Goal: Task Accomplishment & Management: Complete application form

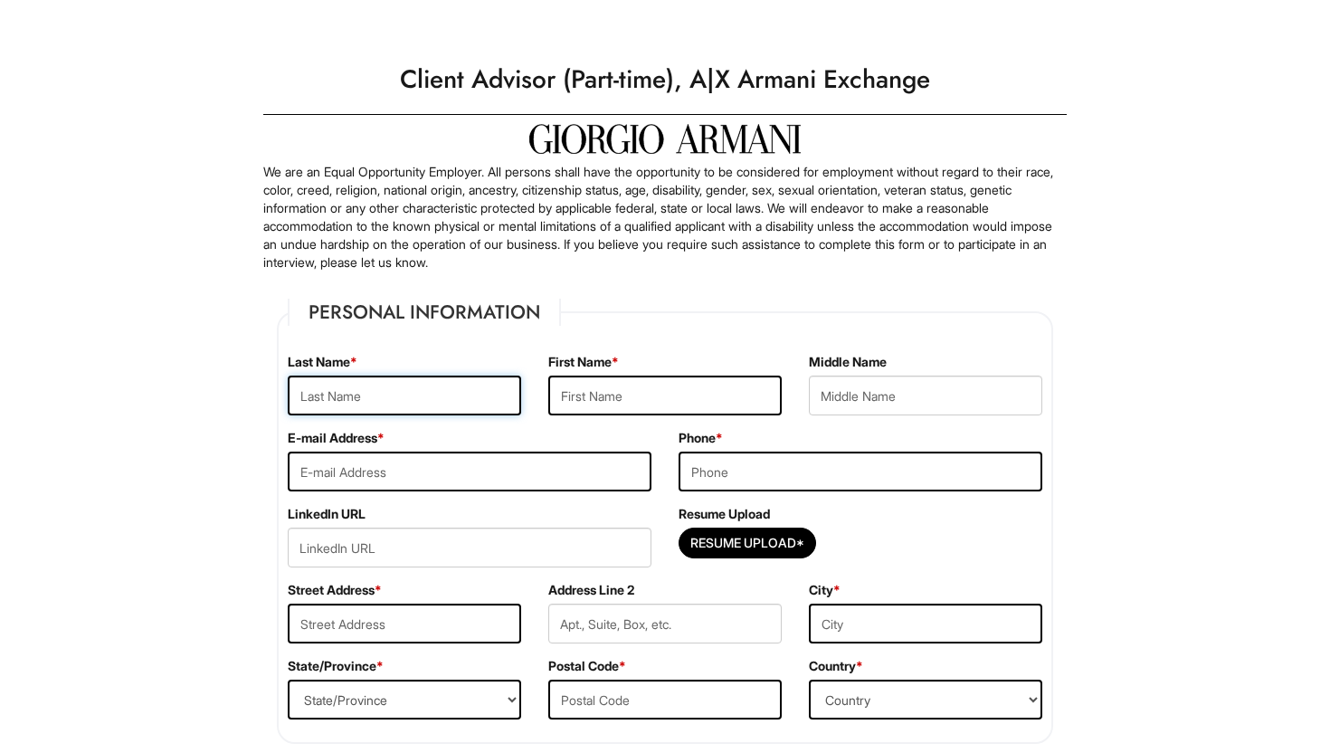
click at [404, 401] on input "text" at bounding box center [405, 396] width 234 height 40
type input "[PERSON_NAME]"
type input "Bryn"
type input "[PERSON_NAME]"
type input "[EMAIL_ADDRESS][DOMAIN_NAME]"
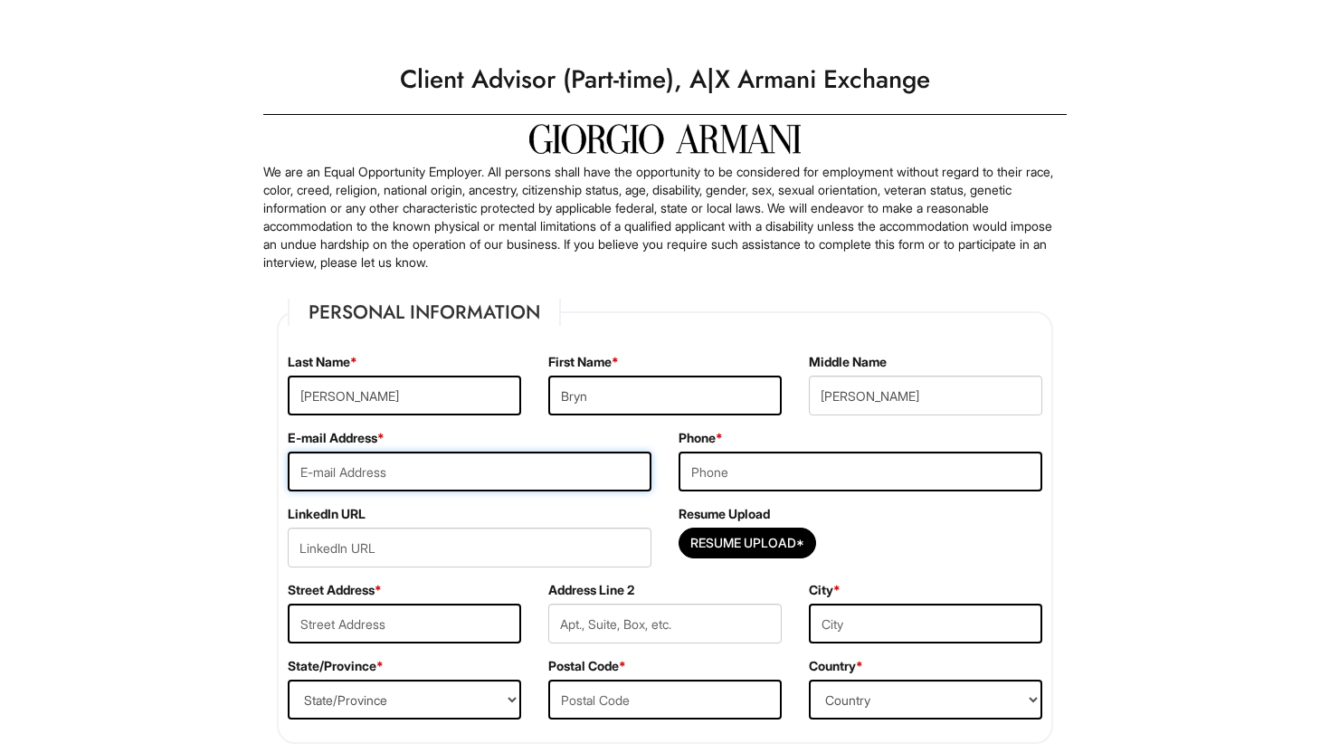
type input "8155456632"
type input "[STREET_ADDRESS]"
type input "Apt, suite, floor, etc."
type input "NEW LENOX"
select select "IL"
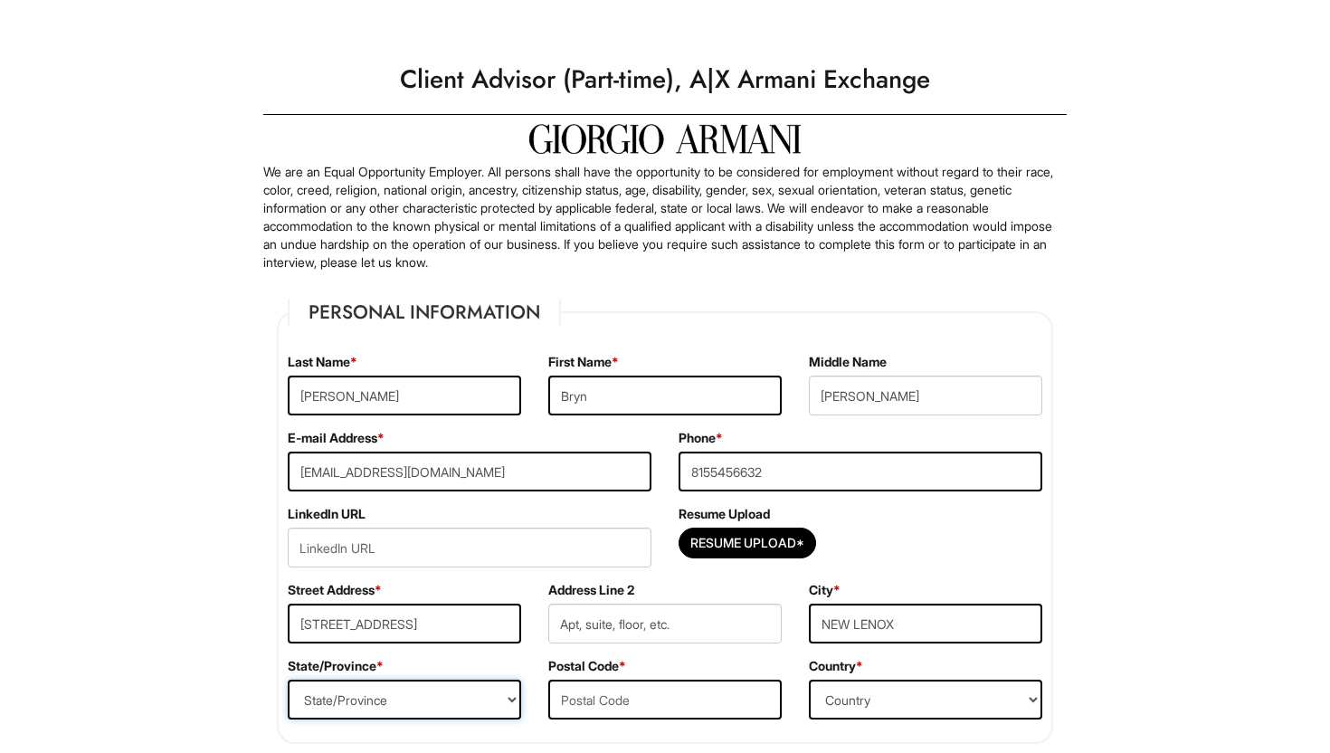
type input "60451"
select select "[GEOGRAPHIC_DATA]"
click at [415, 380] on input "[PERSON_NAME]" at bounding box center [405, 396] width 234 height 40
click at [443, 632] on input "[STREET_ADDRESS]" at bounding box center [405, 624] width 234 height 40
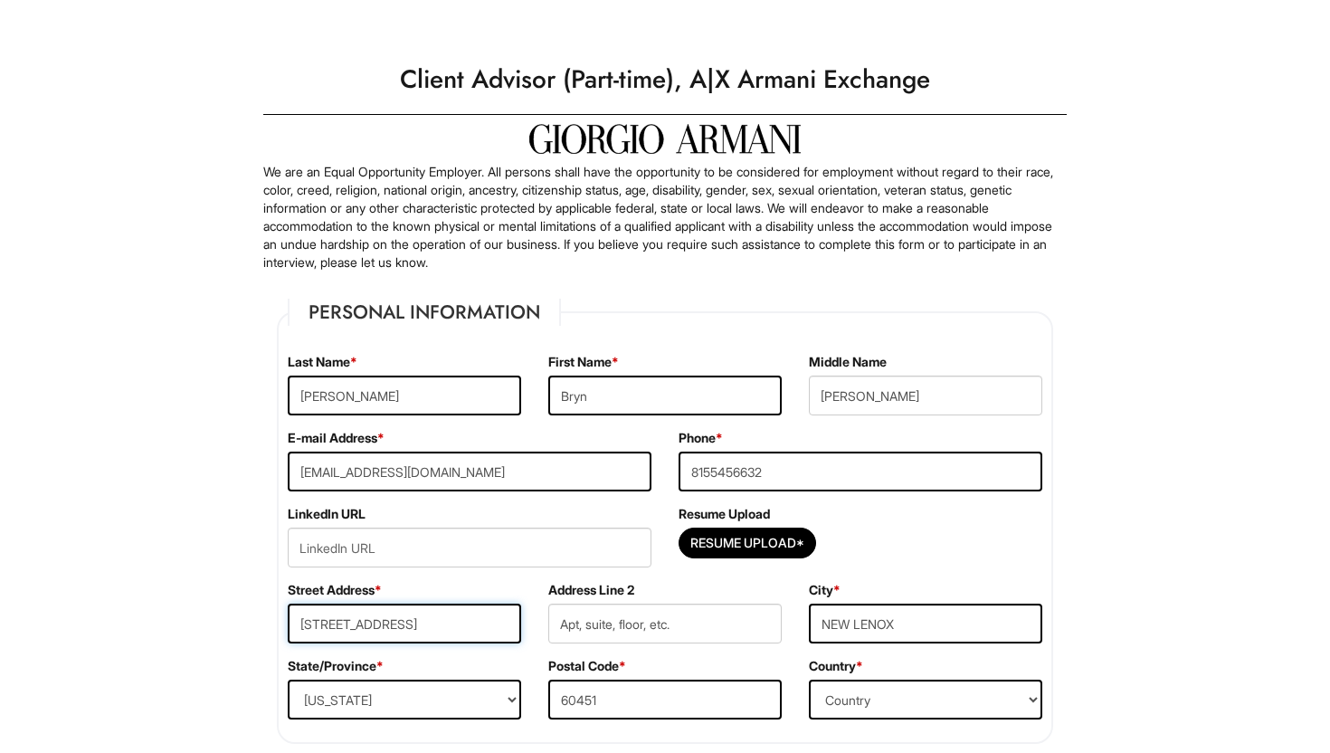
click at [443, 632] on input "[STREET_ADDRESS]" at bounding box center [405, 624] width 234 height 40
type input "[GEOGRAPHIC_DATA]"
click at [674, 625] on input "Apt, suite, floor, etc." at bounding box center [665, 624] width 234 height 40
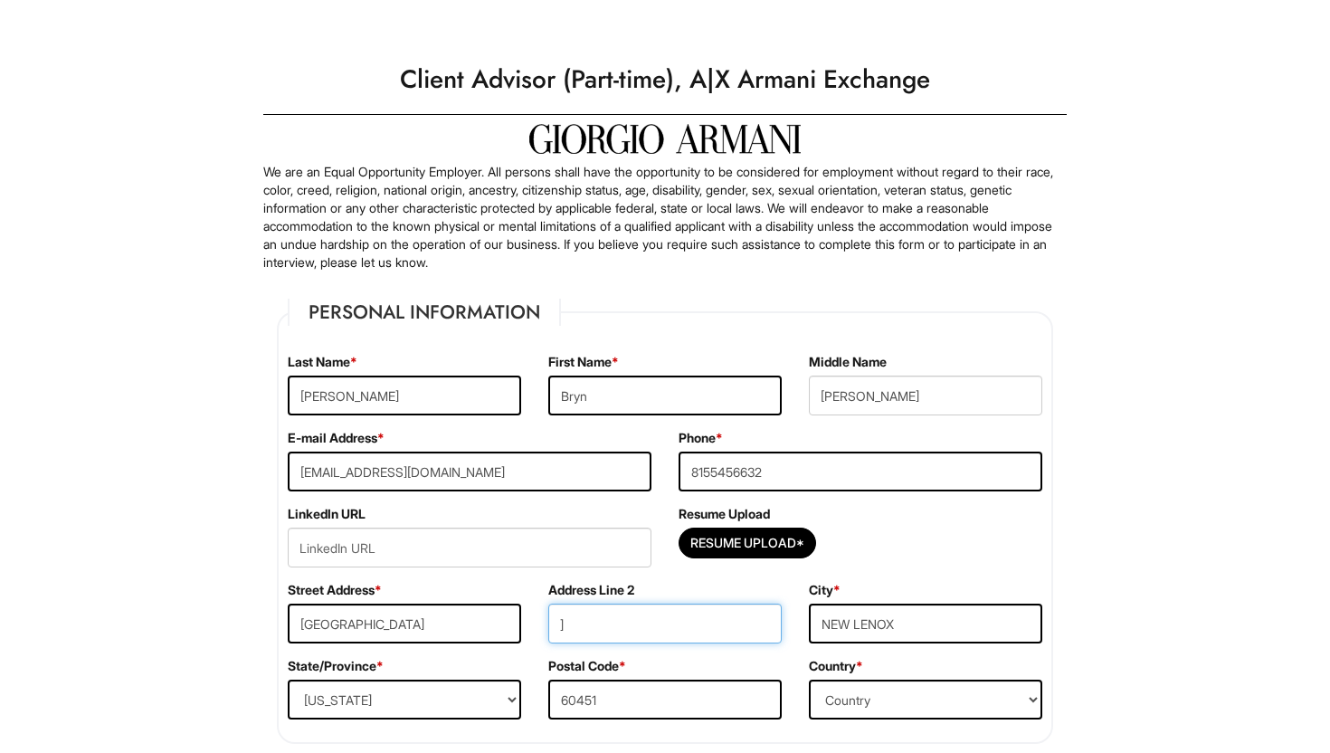
type input "]"
click at [872, 616] on input "NEW LENOX" at bounding box center [926, 624] width 234 height 40
type input "[US_STATE]"
click at [448, 684] on select "State/Province [US_STATE] [US_STATE] [US_STATE] [US_STATE] [US_STATE] [US_STATE…" at bounding box center [405, 700] width 234 height 40
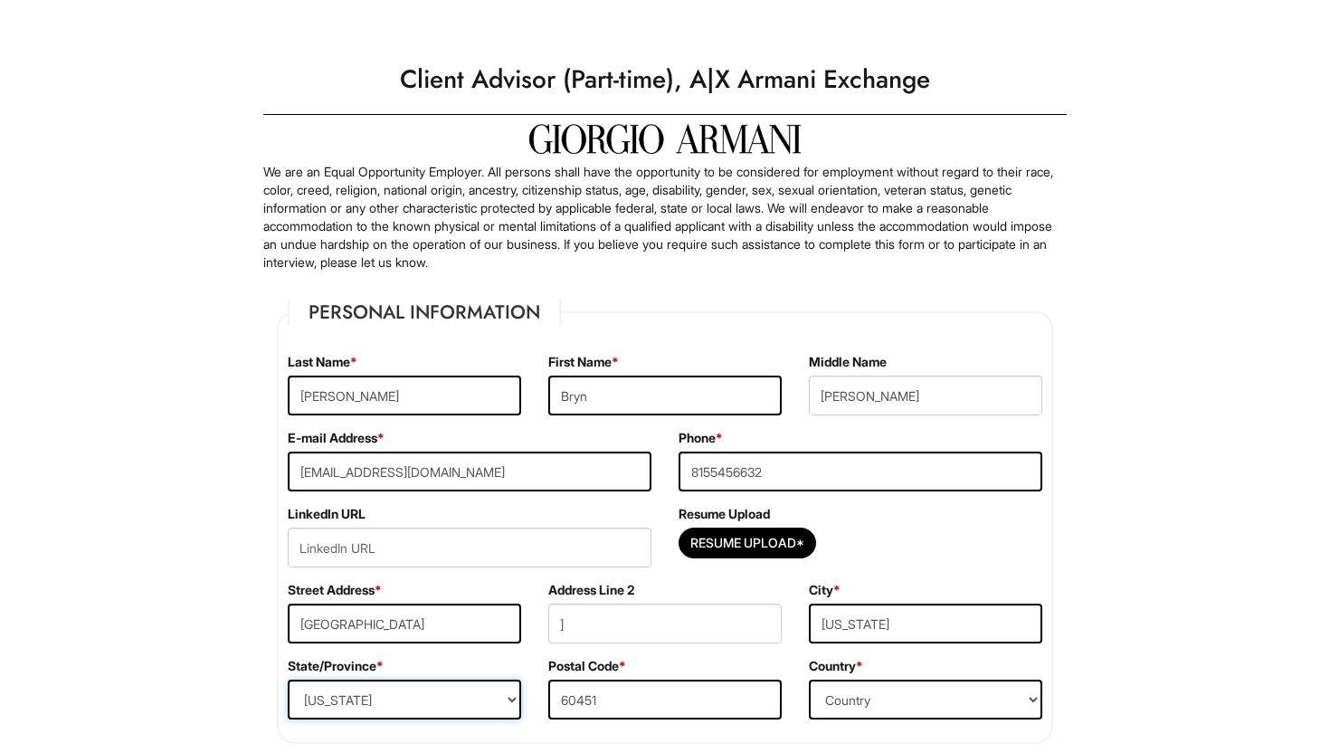
select select "NY"
click at [288, 680] on select "State/Province [US_STATE] [US_STATE] [US_STATE] [US_STATE] [US_STATE] [US_STATE…" at bounding box center [405, 700] width 234 height 40
click at [599, 719] on input "60451" at bounding box center [665, 700] width 234 height 40
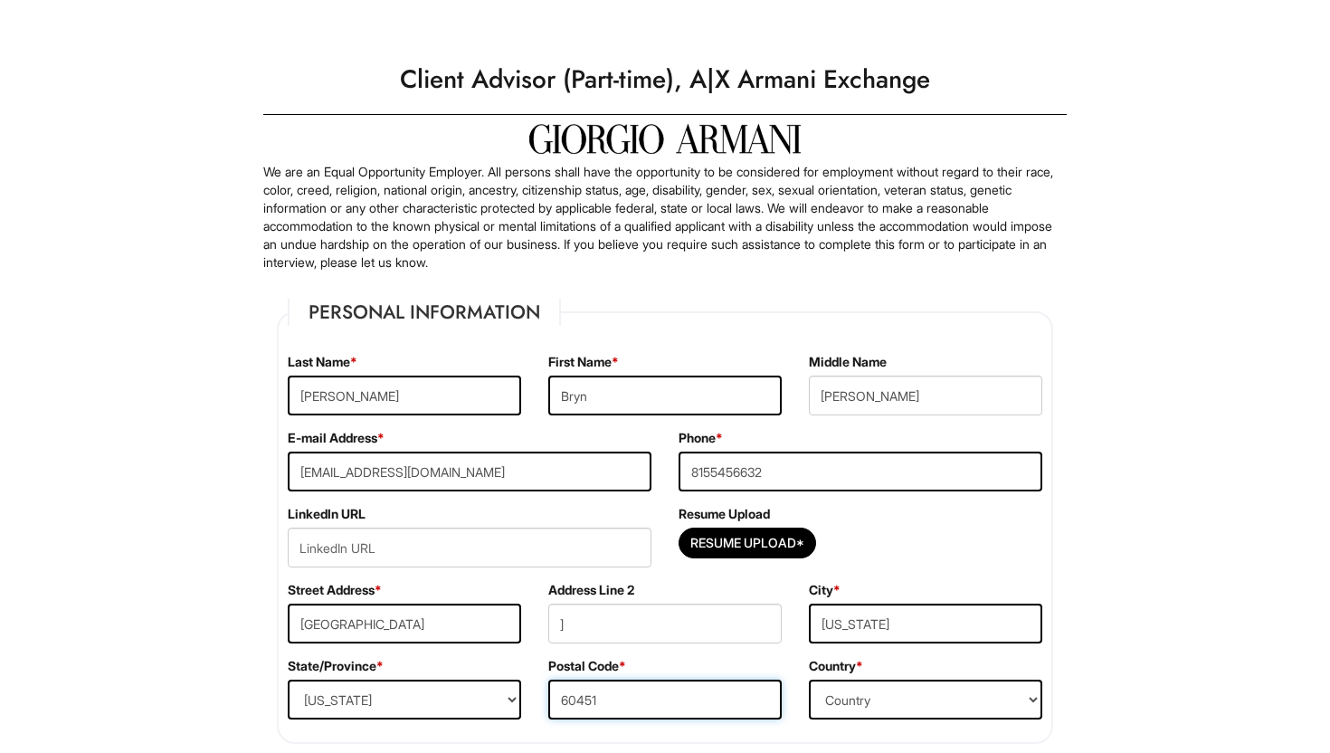
type input "10022"
click at [621, 622] on input "]" at bounding box center [665, 624] width 234 height 40
click at [880, 531] on div "Resume Upload*" at bounding box center [861, 548] width 364 height 40
click at [550, 558] on input "url" at bounding box center [470, 548] width 364 height 40
paste input "Microsoft Office (Excel, Word, PowerPoint) Fashion GPS (Samples Allocating Syst…"
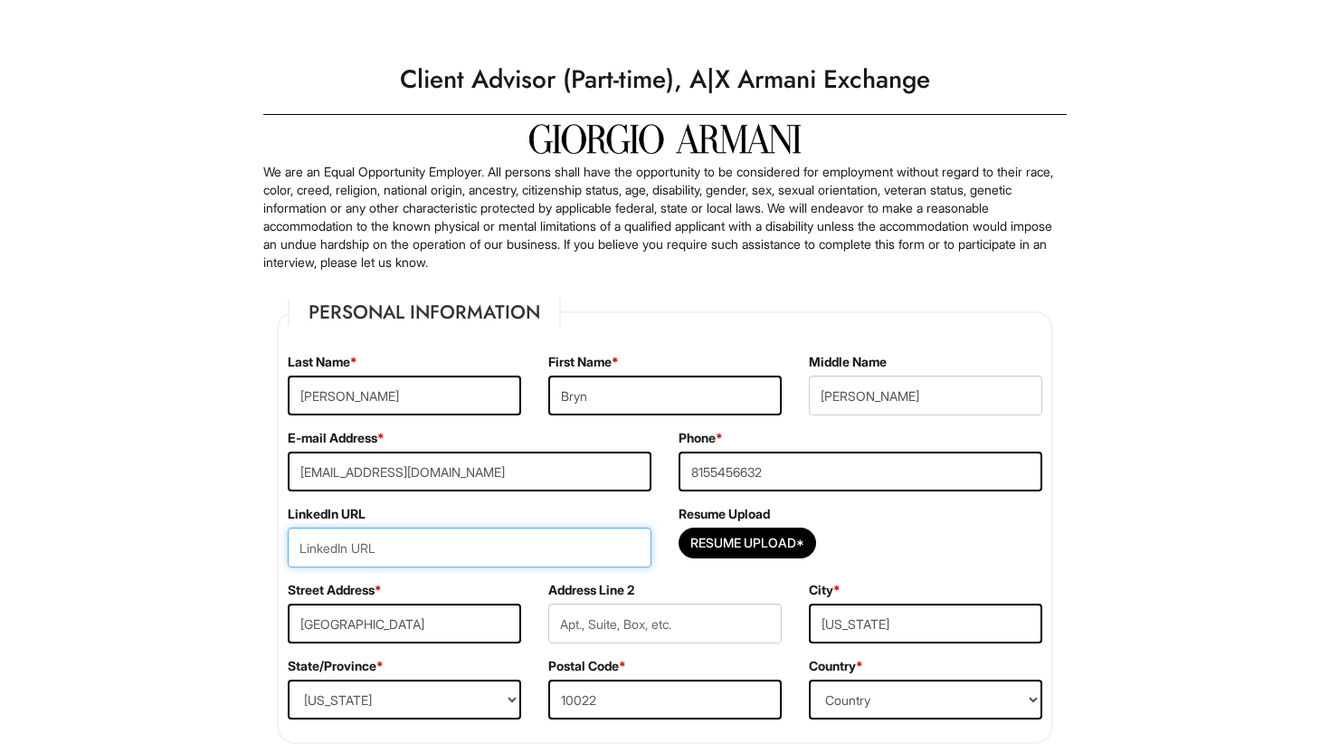
type input "Microsoft Office (Excel, Word, PowerPoint) Fashion GPS (Samples Allocating Syst…"
click at [582, 549] on input "Microsoft Office (Excel, Word, PowerPoint) Fashion GPS (Samples Allocating Syst…" at bounding box center [470, 548] width 364 height 40
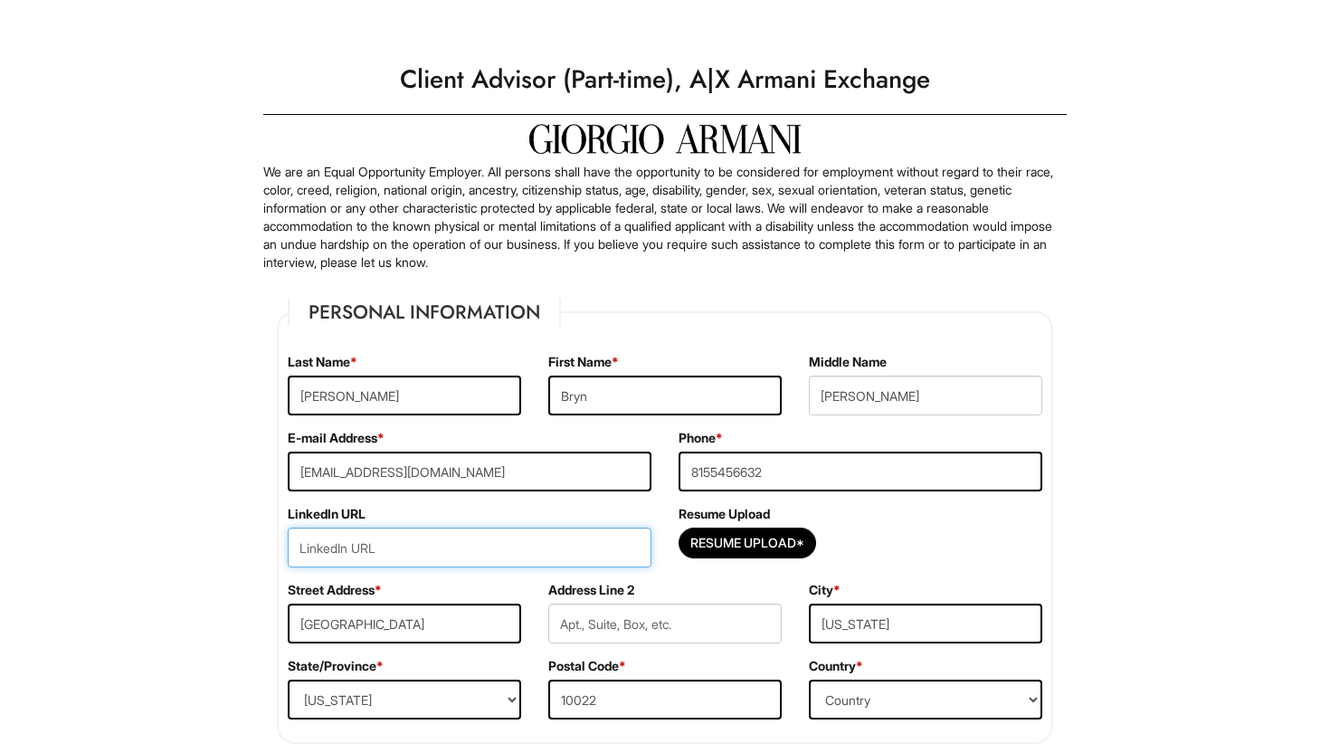
scroll to position [0, 0]
paste input "[DOMAIN_NAME][URL][PERSON_NAME]"
type input "[DOMAIN_NAME][URL][PERSON_NAME]"
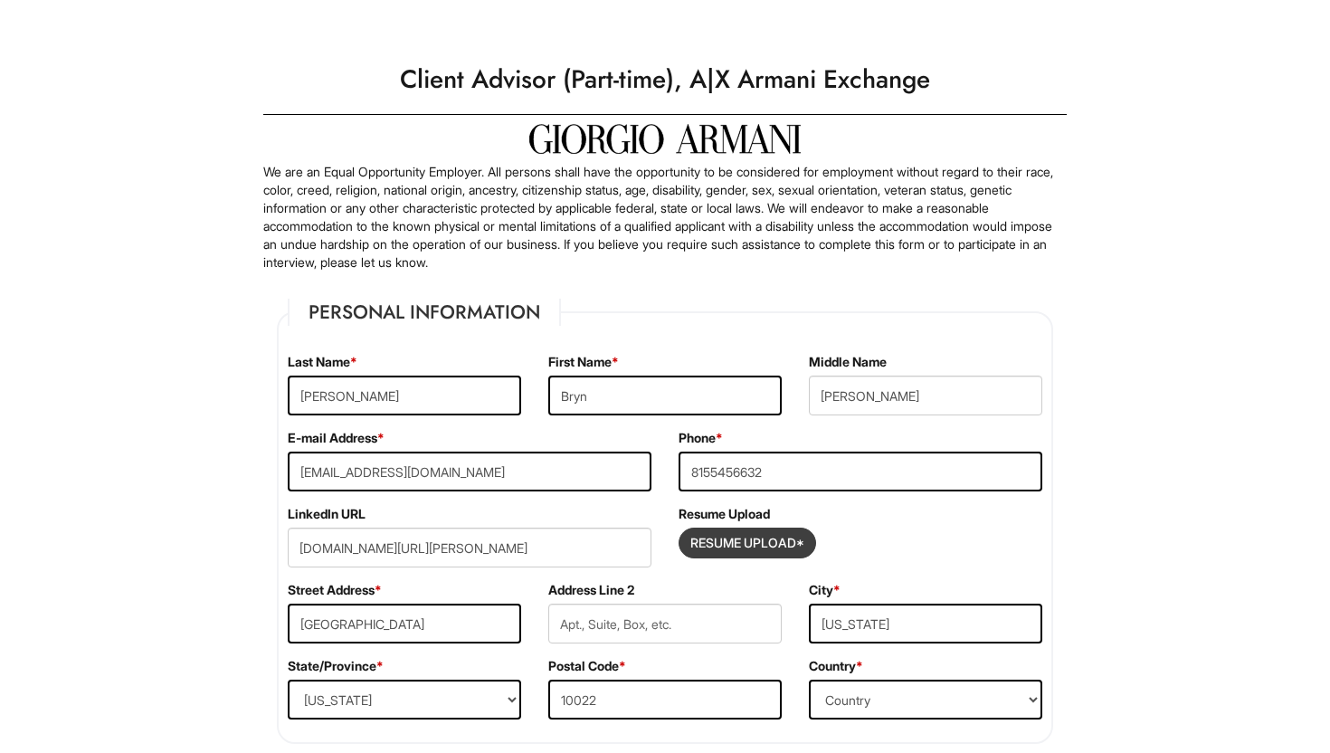
click at [744, 534] on input "Resume Upload*" at bounding box center [748, 543] width 136 height 29
type input "C:\fakepath\BrynDidionJones_Resume.docx"
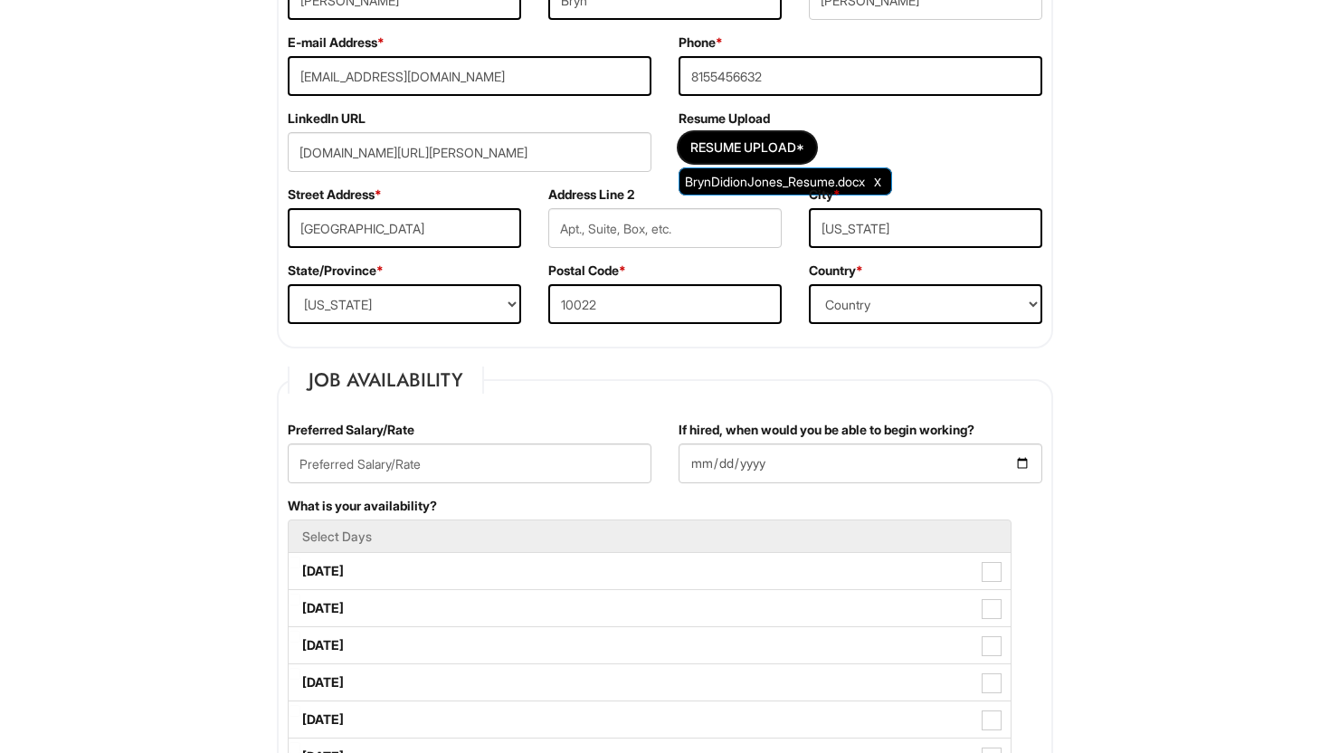
scroll to position [396, 0]
click at [556, 471] on input "text" at bounding box center [470, 463] width 364 height 40
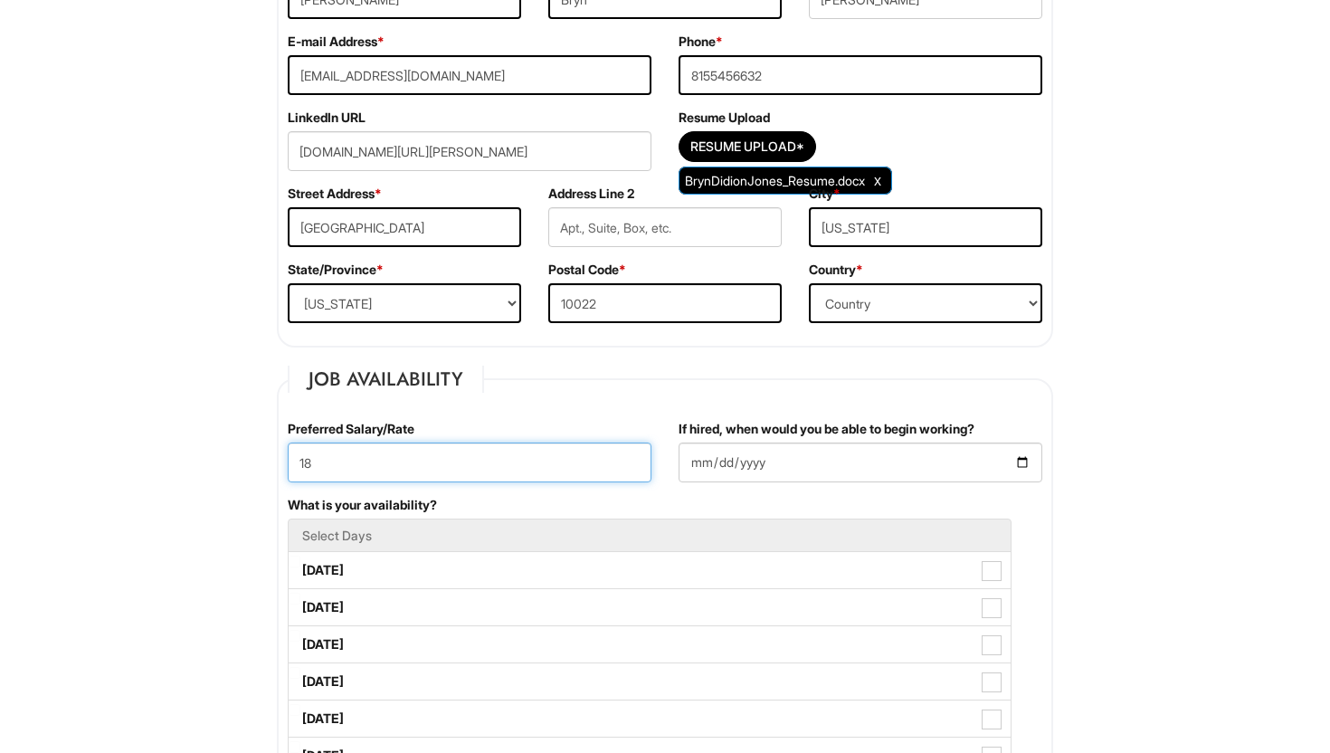
type input "18"
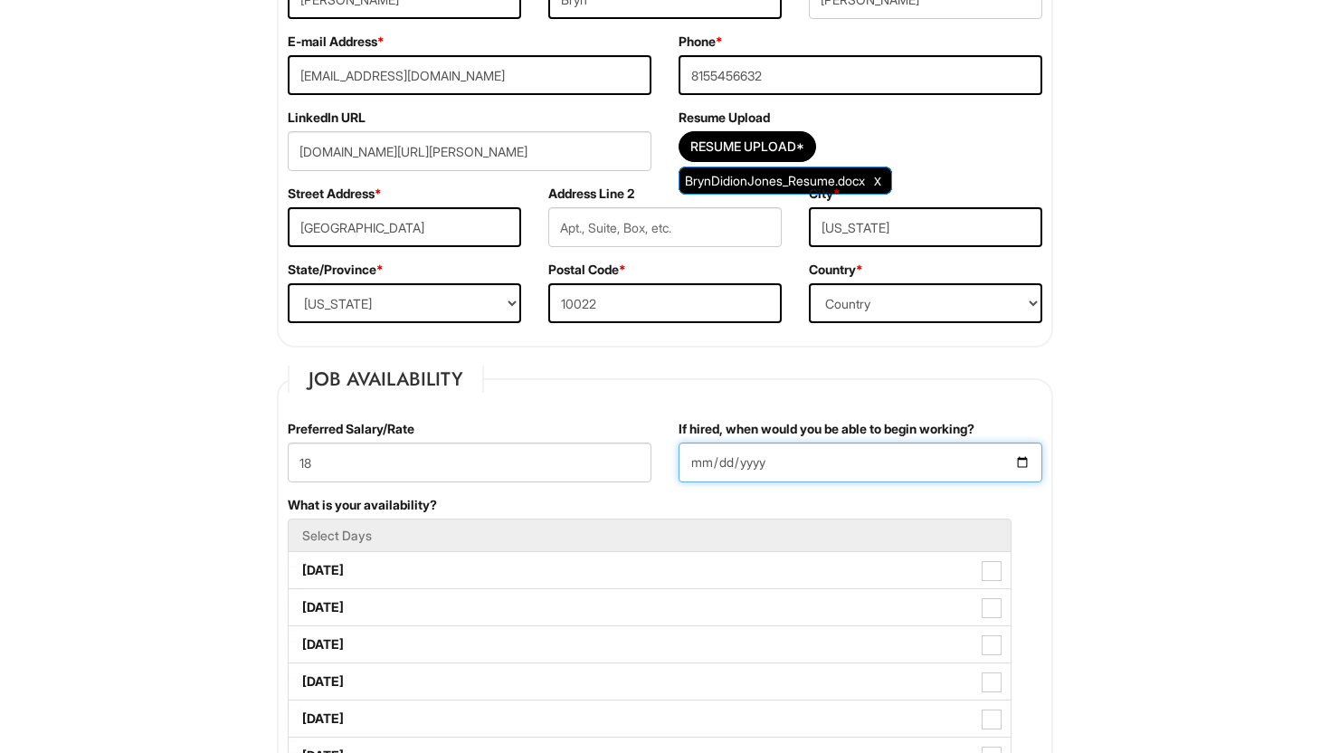
click at [860, 462] on input "If hired, when would you be able to begin working?" at bounding box center [861, 463] width 364 height 40
click at [1020, 462] on input "If hired, when would you be able to begin working?" at bounding box center [861, 463] width 364 height 40
type input "[DATE]"
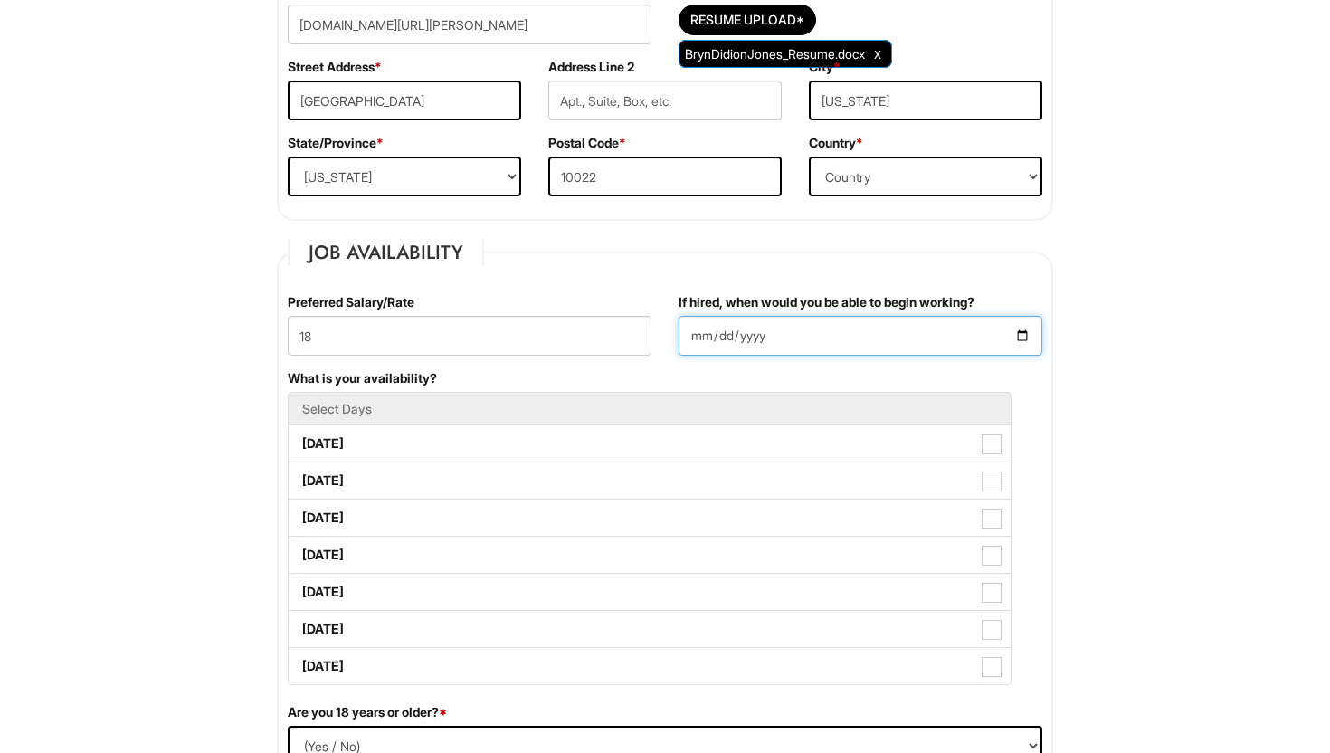
scroll to position [524, 0]
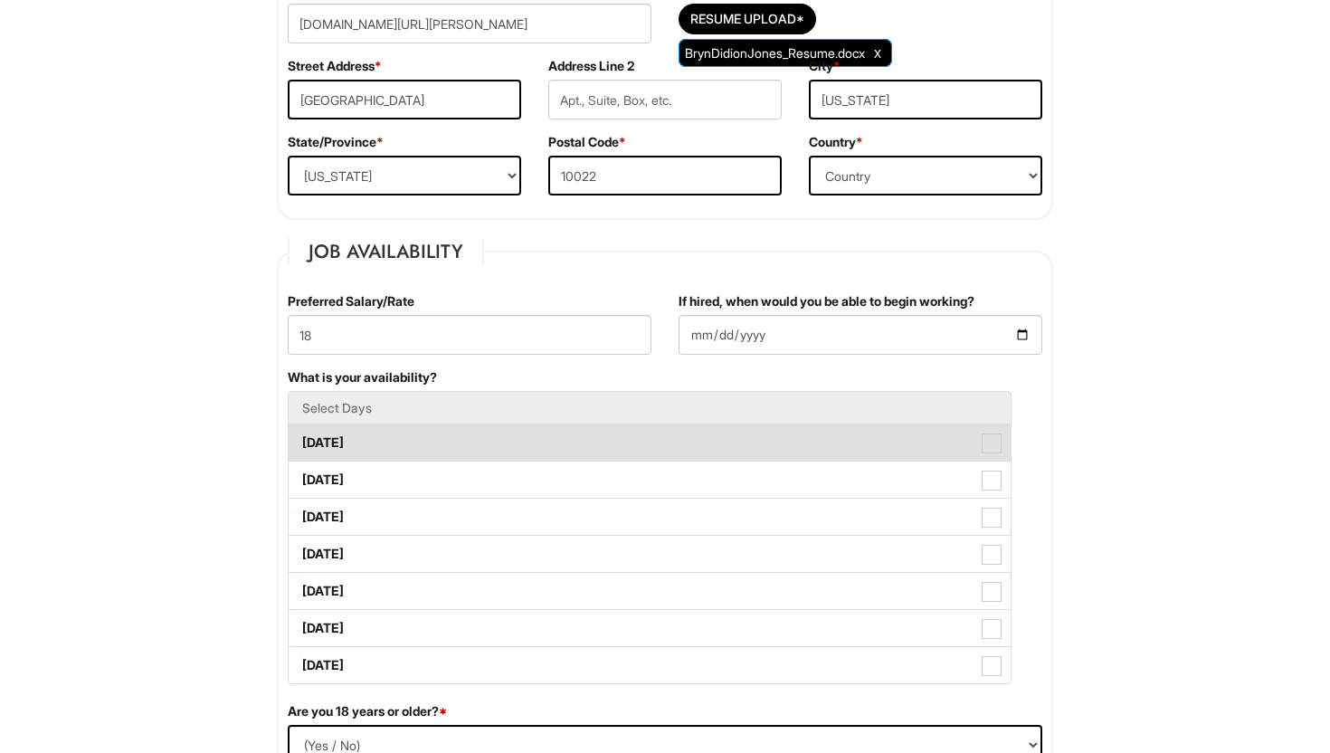
click at [1000, 445] on span at bounding box center [992, 444] width 20 height 20
click at [300, 440] on Available_Monday "[DATE]" at bounding box center [295, 434] width 12 height 12
checkbox Available_Monday "true"
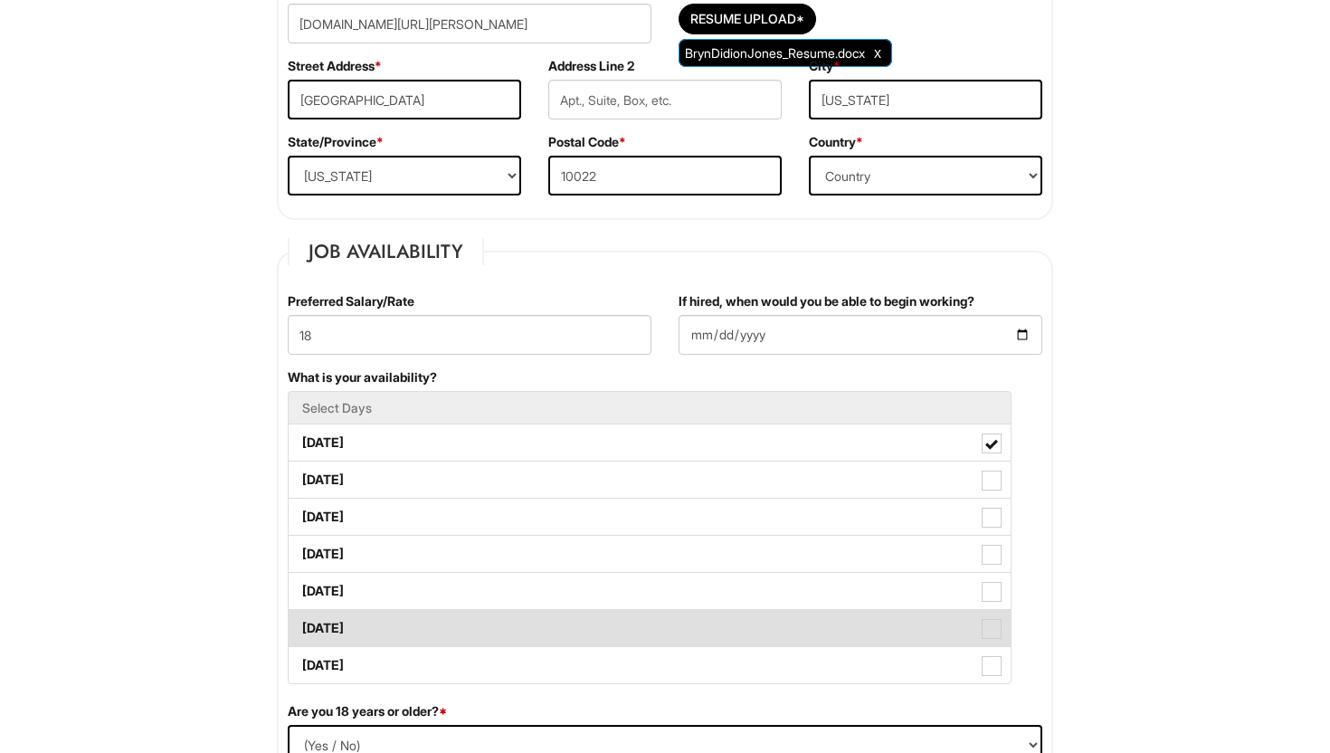
click at [986, 635] on span at bounding box center [992, 629] width 20 height 20
click at [300, 625] on Available_Saturday "[DATE]" at bounding box center [295, 620] width 12 height 12
checkbox Available_Saturday "true"
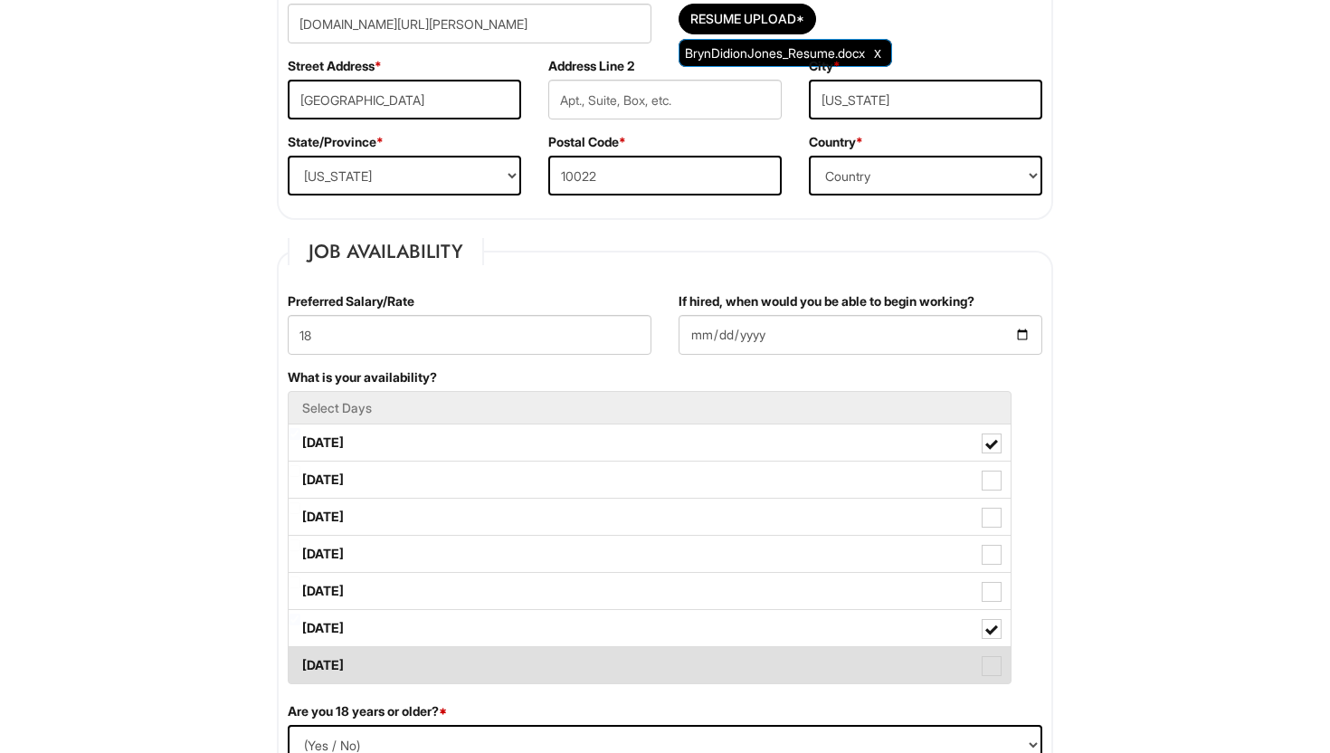
click at [991, 664] on span at bounding box center [992, 666] width 20 height 20
click at [300, 663] on Available_Sunday "[DATE]" at bounding box center [295, 657] width 12 height 12
checkbox Available_Sunday "true"
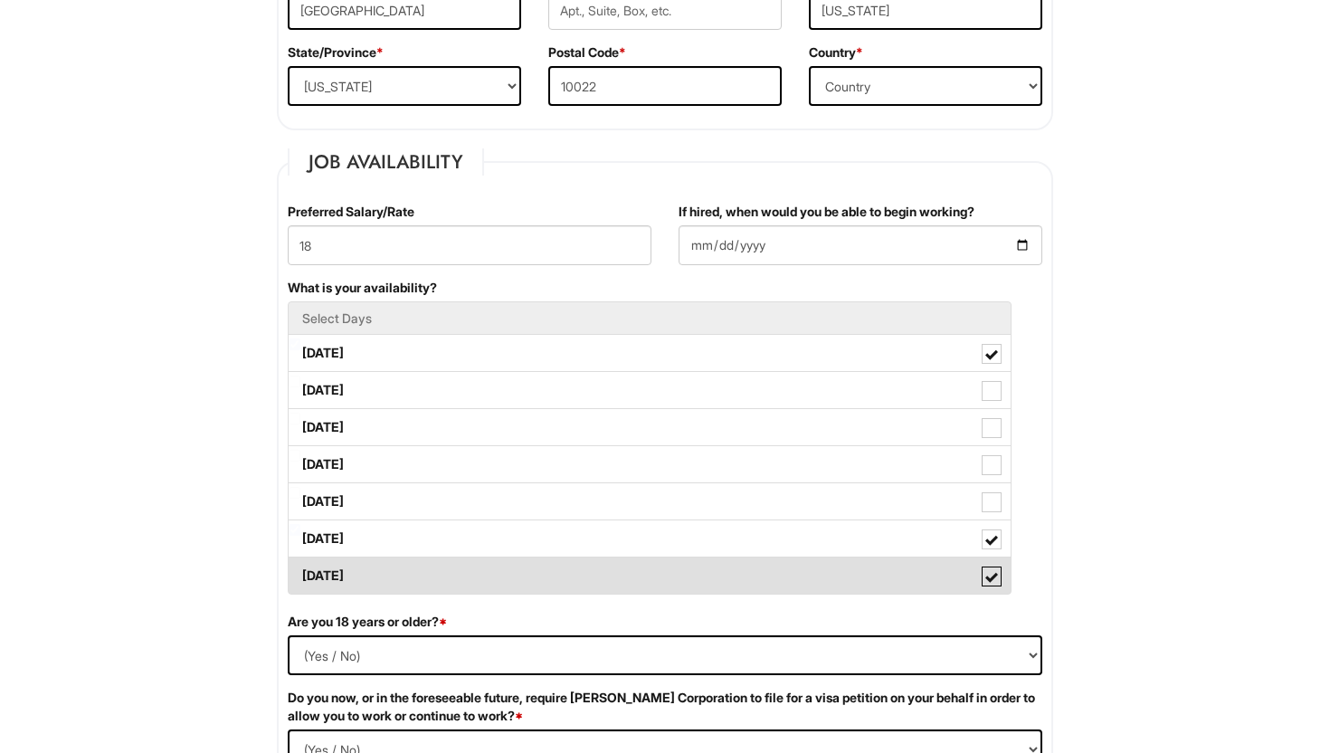
scroll to position [643, 0]
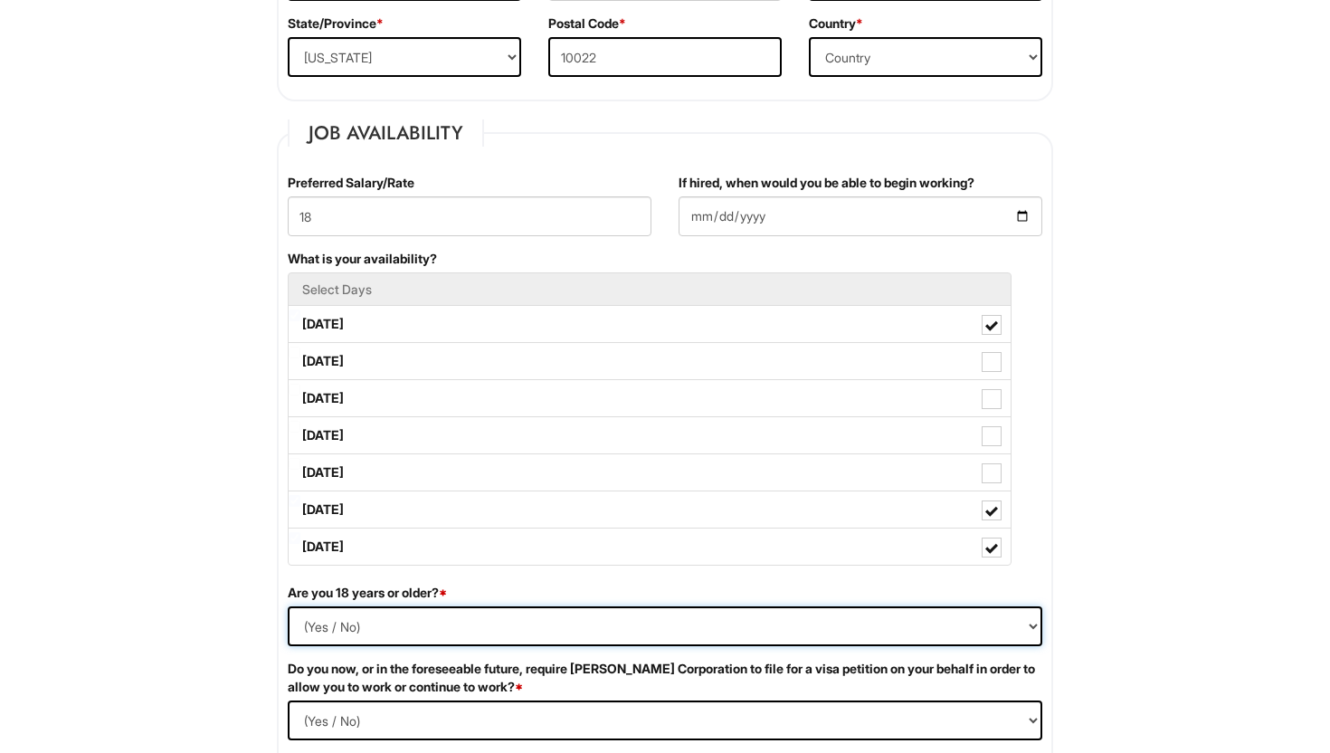
click at [997, 632] on select "(Yes / No) Yes No" at bounding box center [665, 626] width 755 height 40
select select "Yes"
click at [288, 606] on select "(Yes / No) Yes No" at bounding box center [665, 626] width 755 height 40
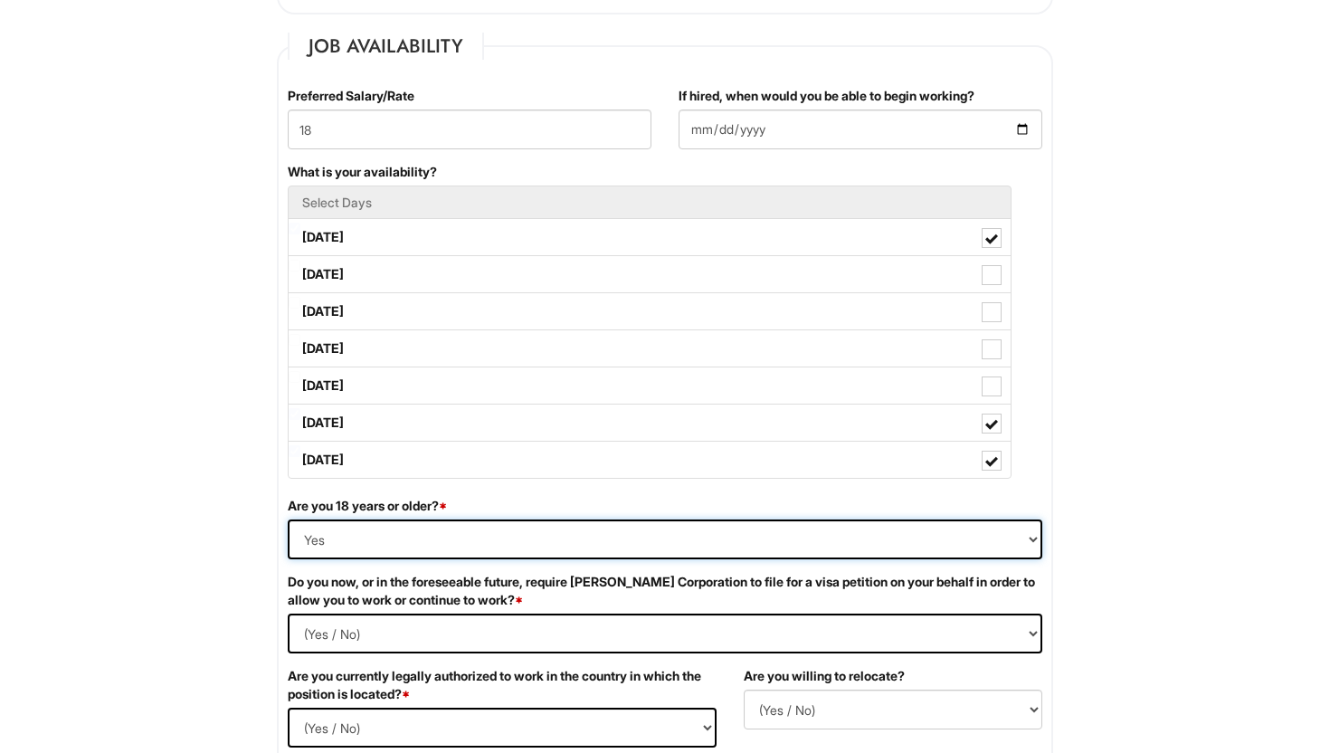
scroll to position [733, 0]
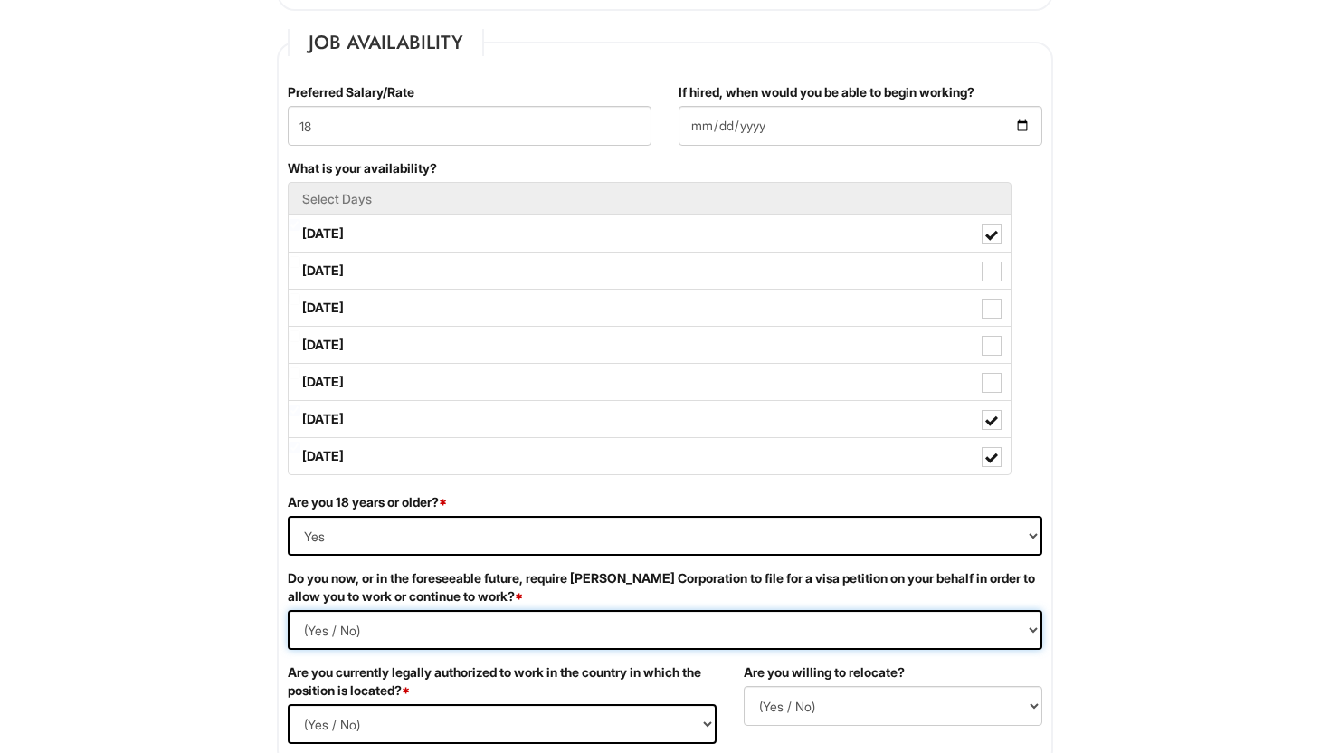
click at [995, 626] on Required "(Yes / No) Yes No" at bounding box center [665, 630] width 755 height 40
select Required "No"
click at [288, 610] on Required "(Yes / No) Yes No" at bounding box center [665, 630] width 755 height 40
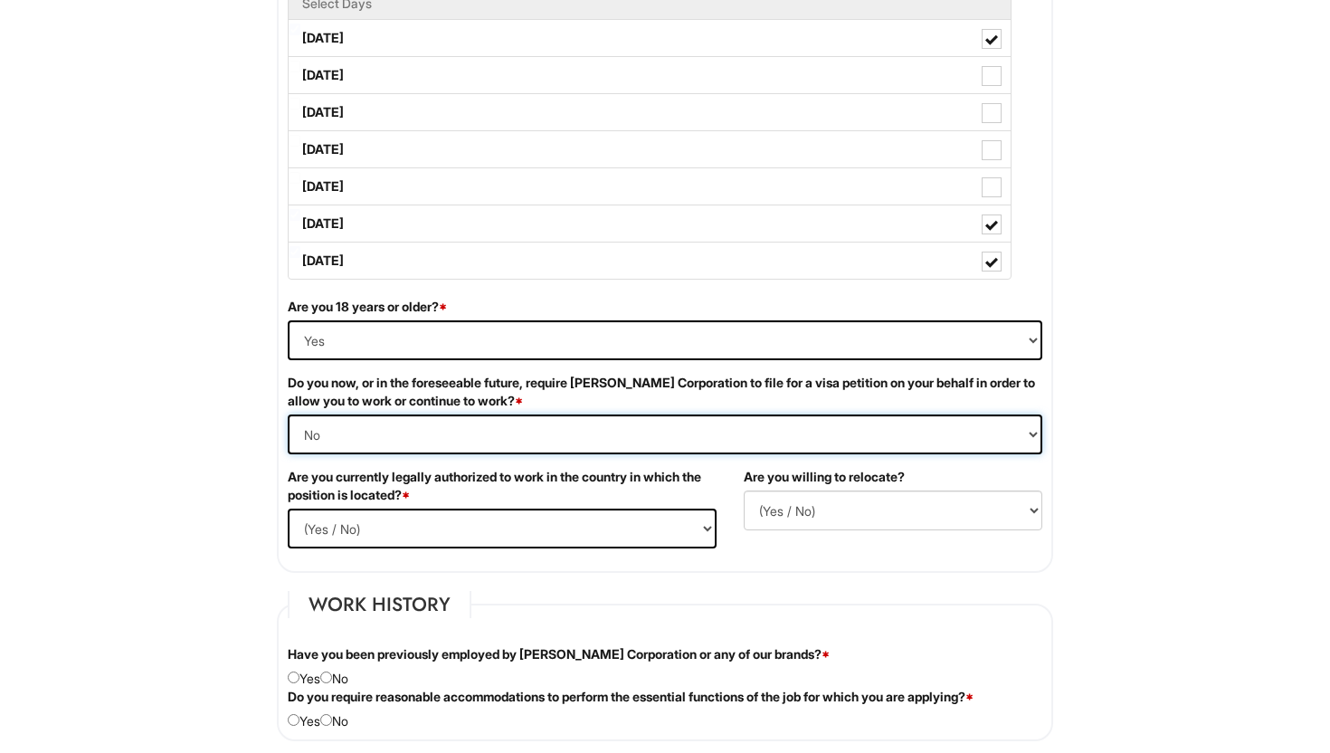
scroll to position [932, 0]
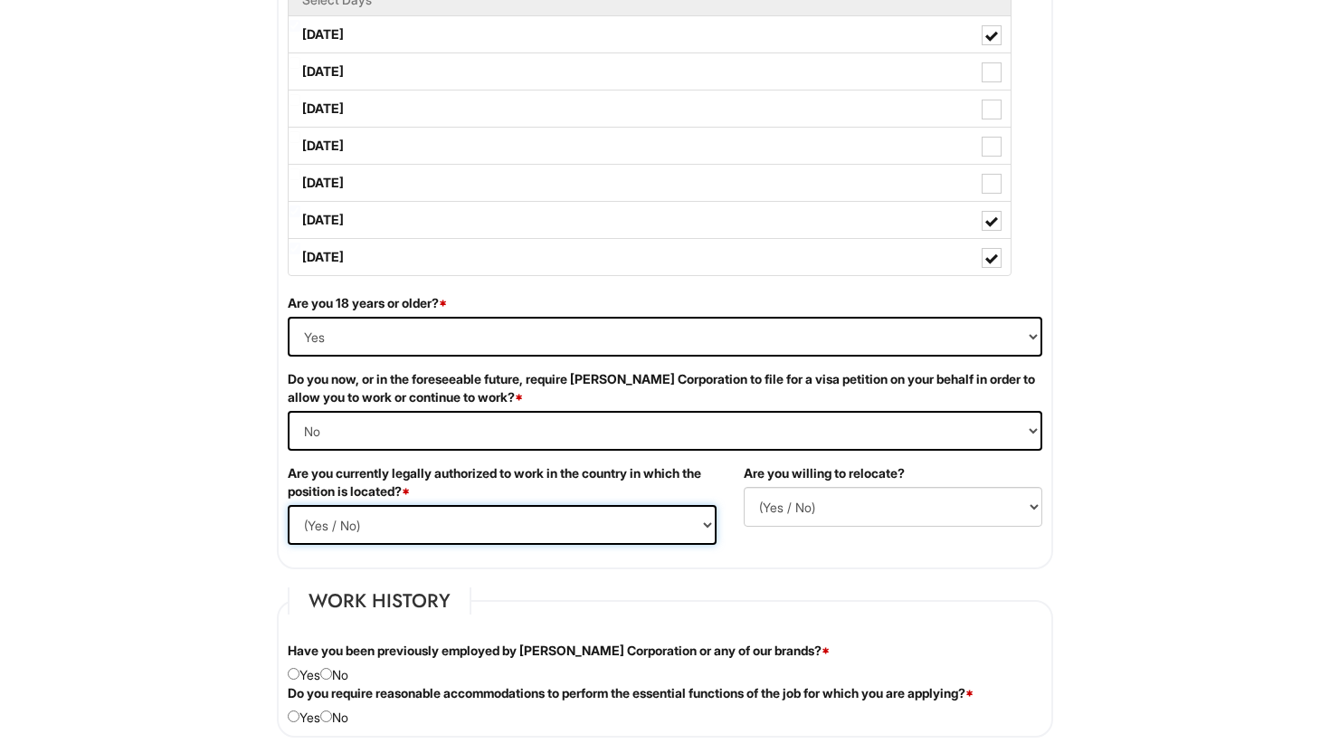
click at [688, 529] on select "(Yes / No) Yes No" at bounding box center [502, 525] width 429 height 40
select select "Yes"
click at [288, 505] on select "(Yes / No) Yes No" at bounding box center [502, 525] width 429 height 40
click at [851, 515] on select "(Yes / No) No Yes" at bounding box center [893, 507] width 299 height 40
select select "Y"
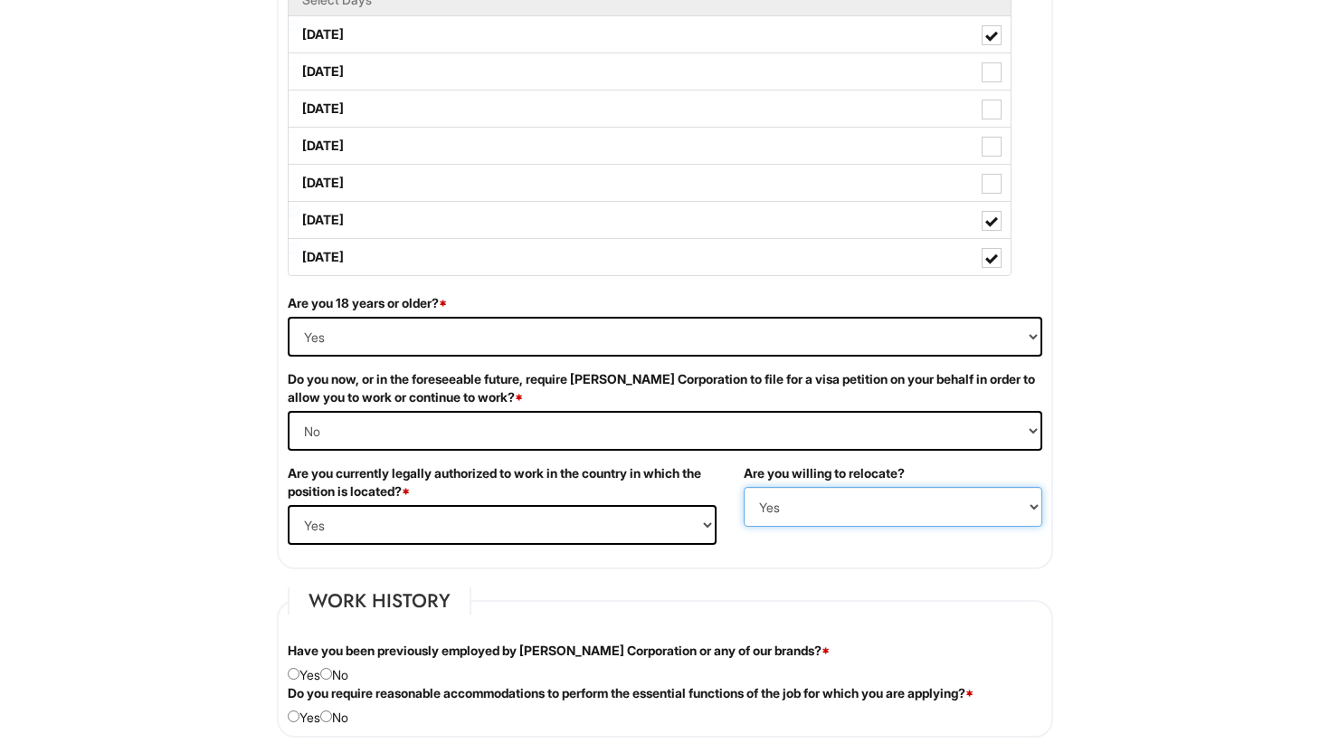
click at [744, 487] on select "(Yes / No) No Yes" at bounding box center [893, 507] width 299 height 40
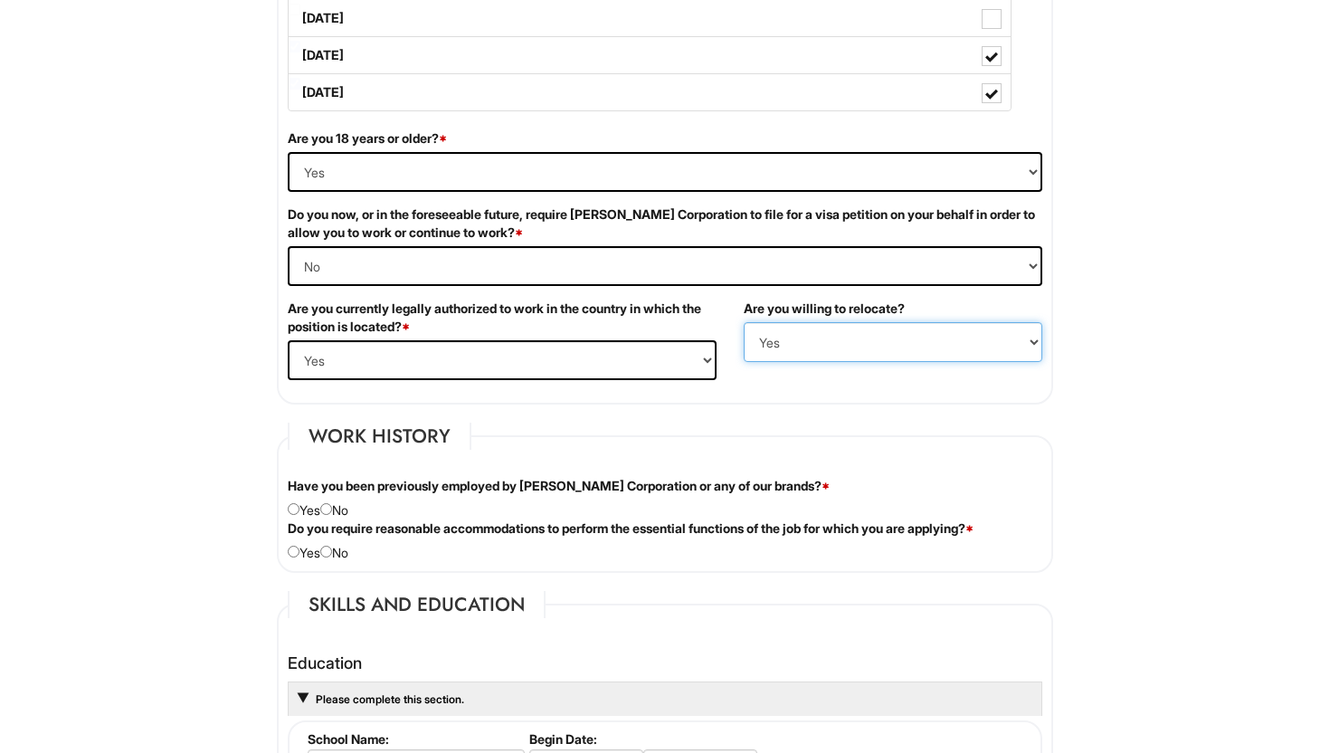
scroll to position [1116, 0]
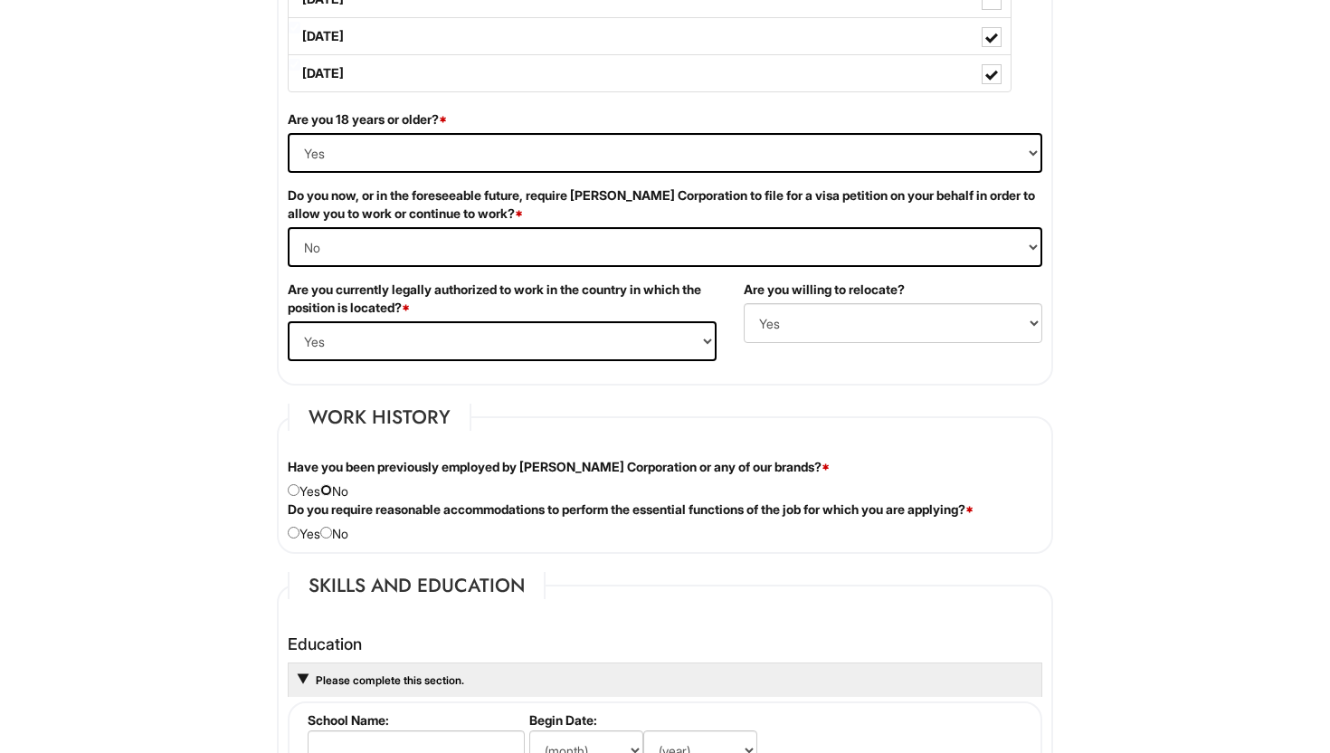
click at [332, 491] on input "radio" at bounding box center [326, 490] width 12 height 12
radio input "true"
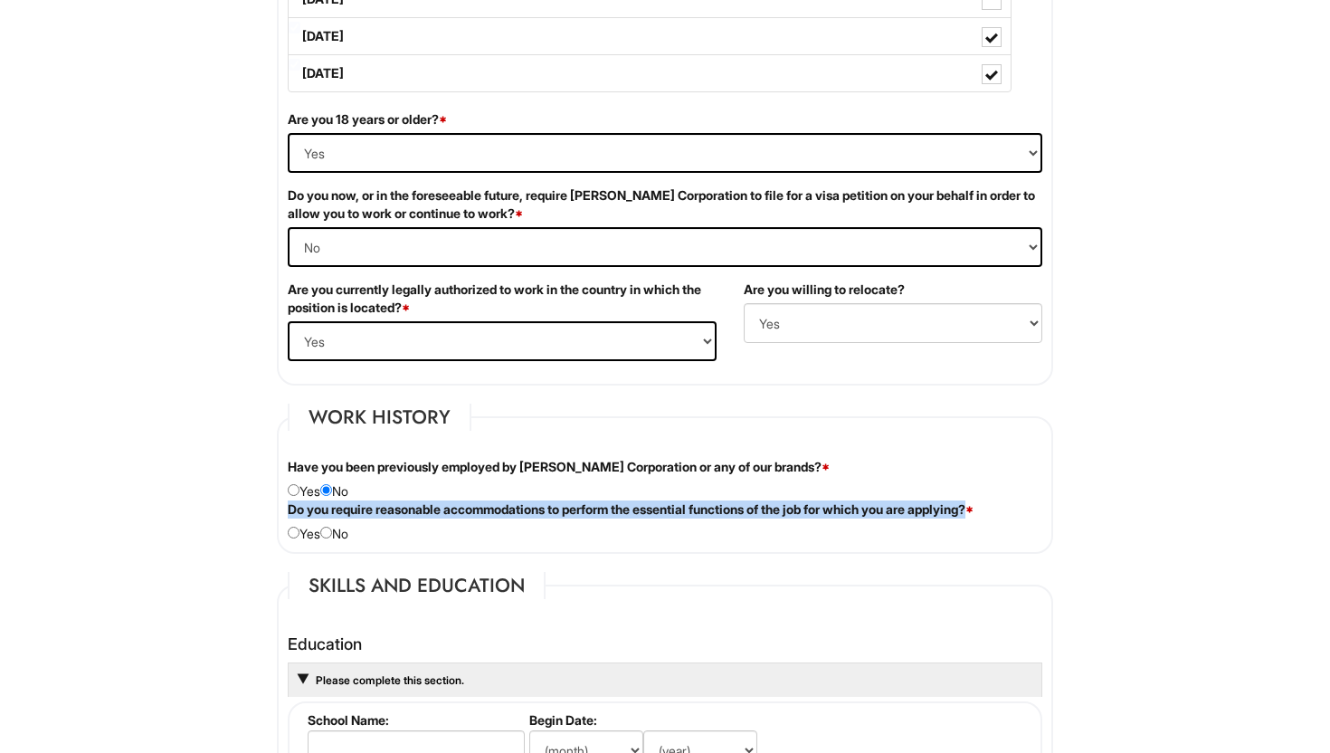
drag, startPoint x: 288, startPoint y: 510, endPoint x: 1008, endPoint y: 511, distance: 720.5
click at [974, 511] on label "Do you require reasonable accommodations to perform the essential functions of …" at bounding box center [631, 510] width 686 height 18
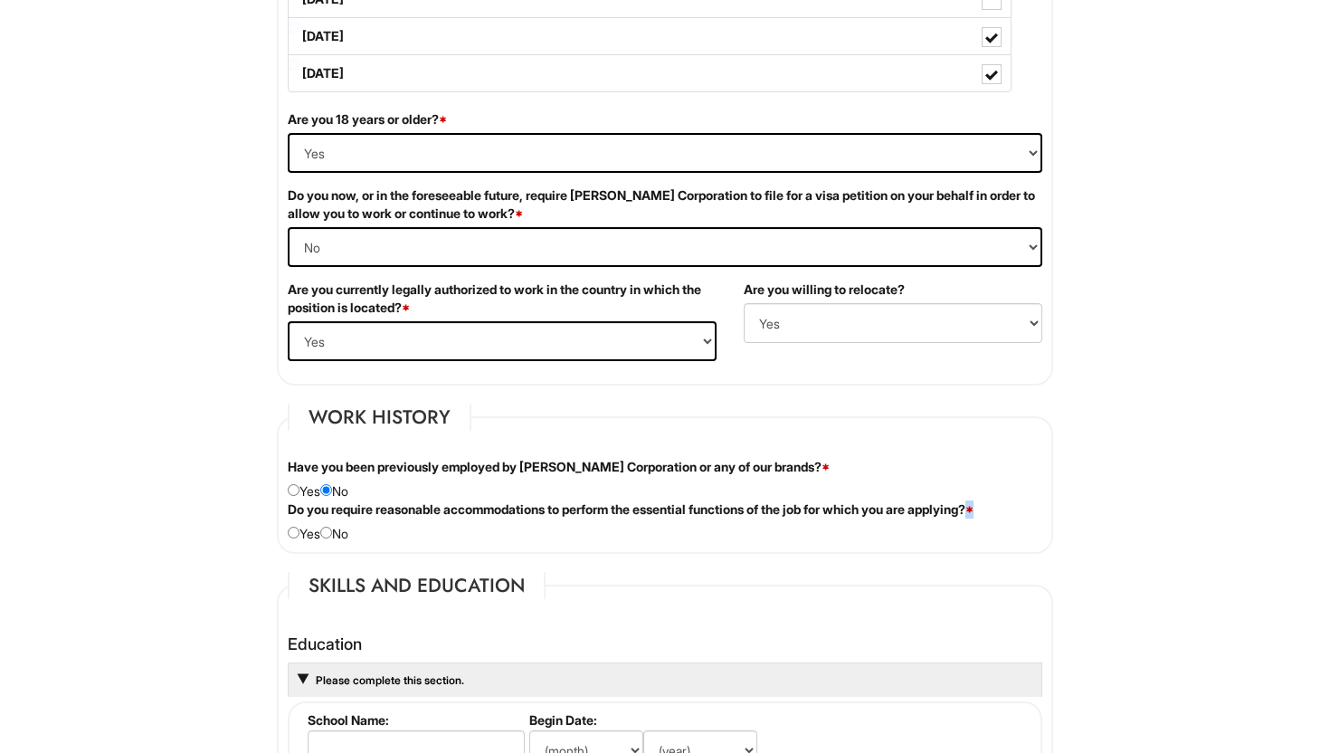
drag, startPoint x: 1008, startPoint y: 511, endPoint x: 972, endPoint y: 507, distance: 36.5
click at [972, 507] on label "Do you require reasonable accommodations to perform the essential functions of …" at bounding box center [631, 510] width 686 height 18
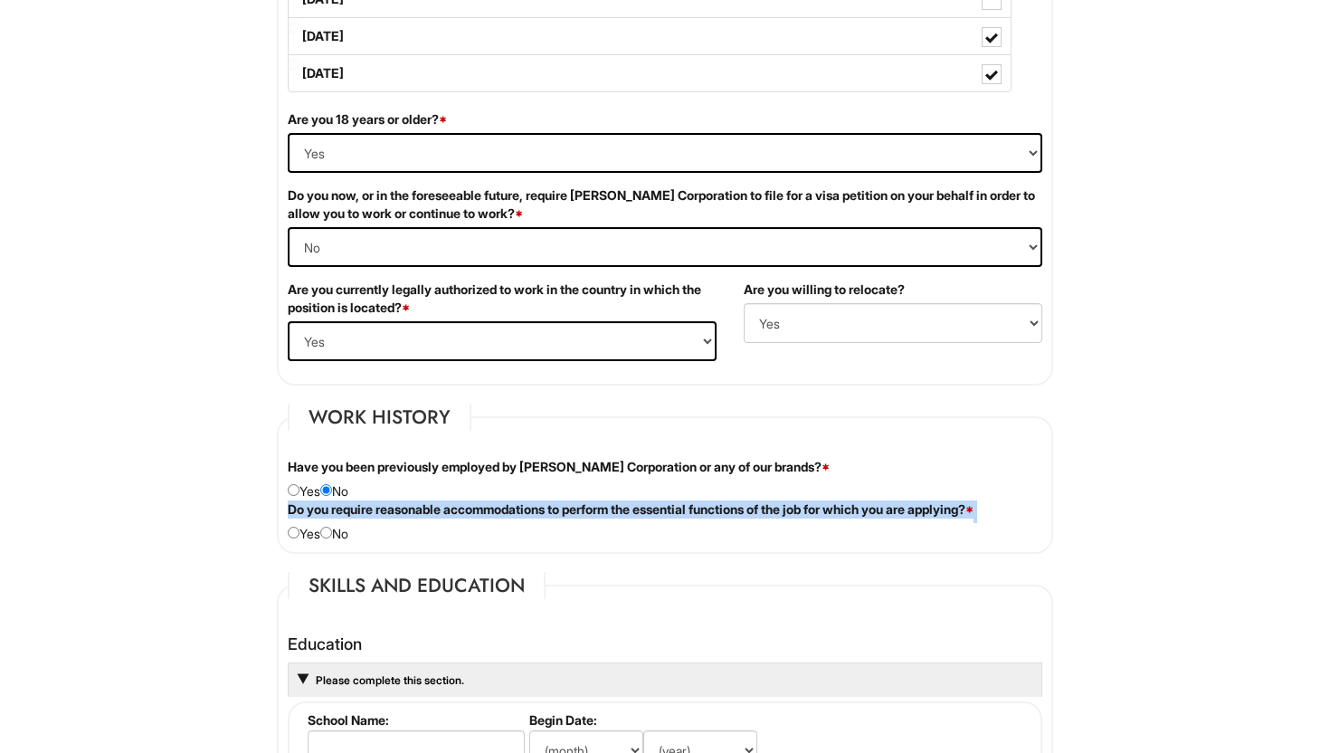
click at [972, 507] on label "Do you require reasonable accommodations to perform the essential functions of …" at bounding box center [631, 510] width 686 height 18
copy div "Do you require reasonable accommodations to perform the essential functions of …"
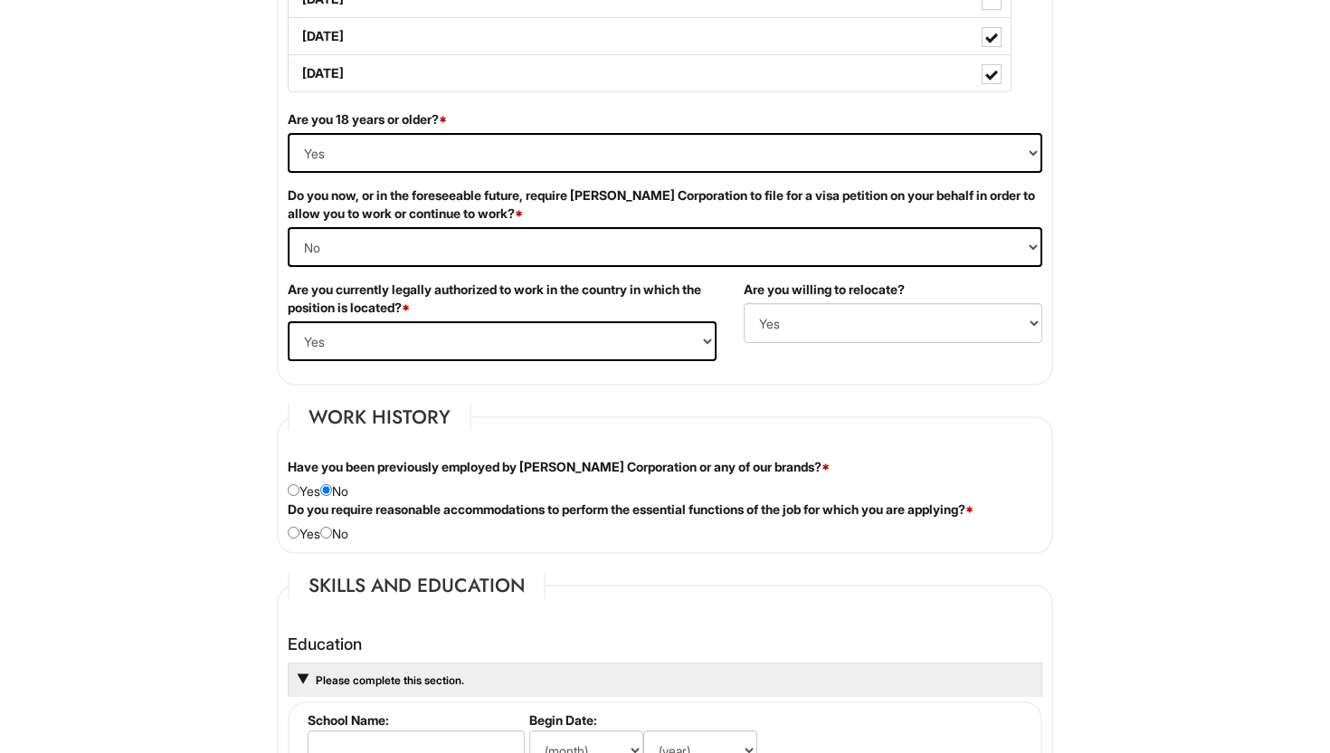
click at [348, 529] on div "Do you require reasonable accommodations to perform the essential functions of …" at bounding box center [665, 522] width 782 height 43
click at [332, 530] on input "radio" at bounding box center [326, 533] width 12 height 12
radio input "true"
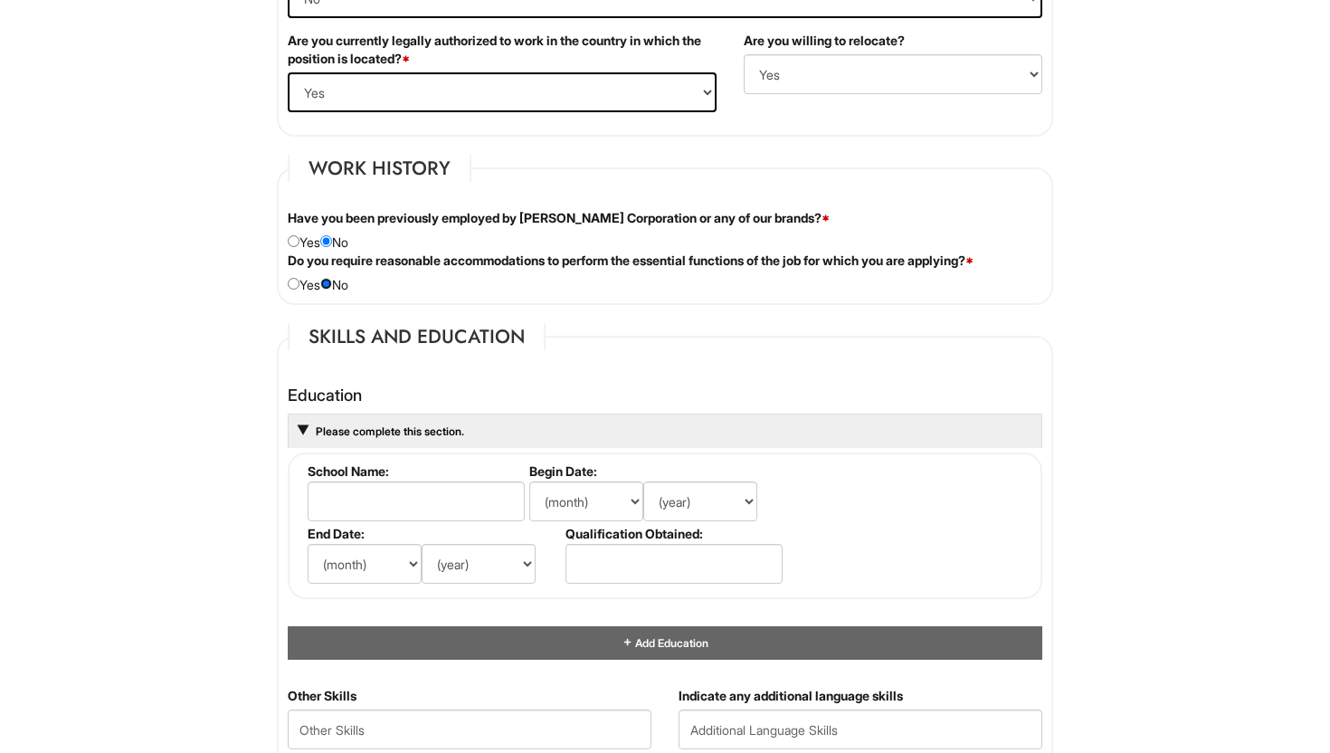
scroll to position [1388, 0]
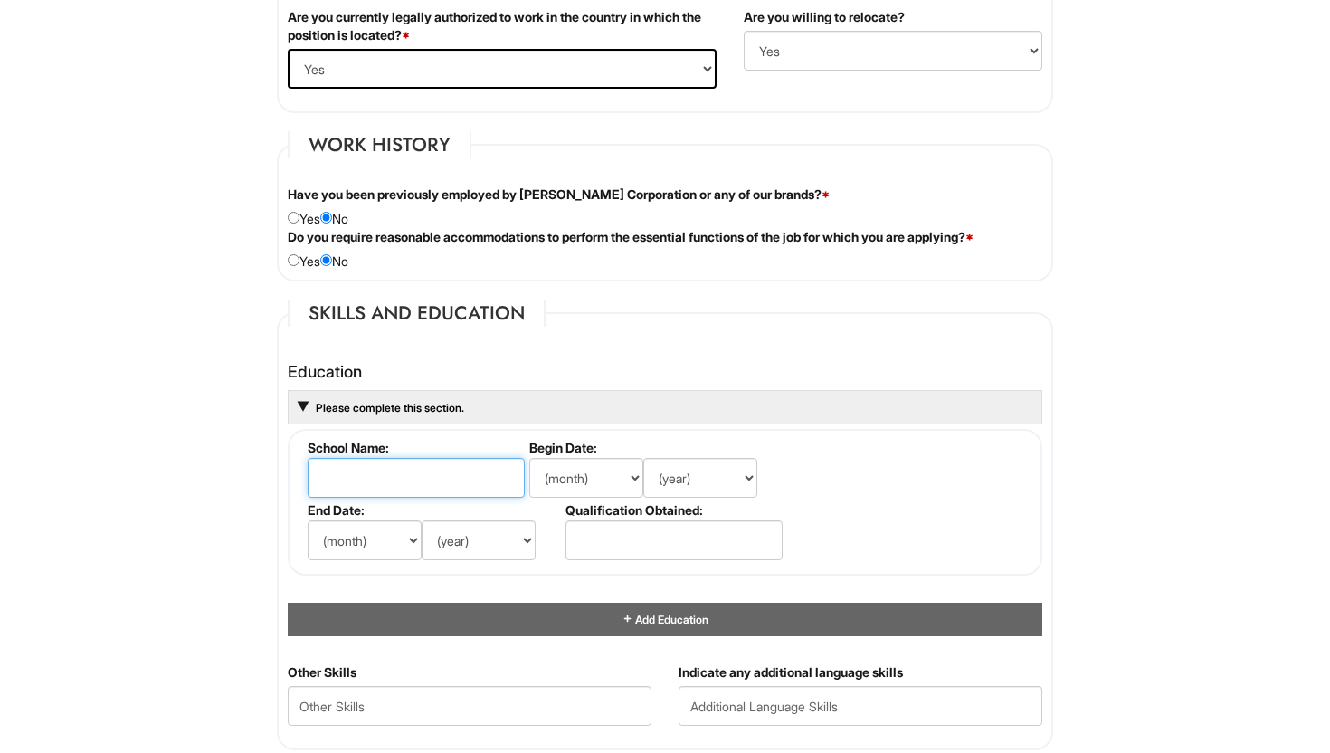
click at [337, 487] on input "text" at bounding box center [416, 478] width 217 height 40
type input "[GEOGRAPHIC_DATA]"
click at [561, 482] on select "(month) Jan Feb Mar Apr May Jun [DATE] Aug Sep Oct Nov Dec" at bounding box center [586, 478] width 114 height 40
select select "9"
click at [529, 458] on select "(month) Jan Feb Mar Apr May Jun [DATE] Aug Sep Oct Nov Dec" at bounding box center [586, 478] width 114 height 40
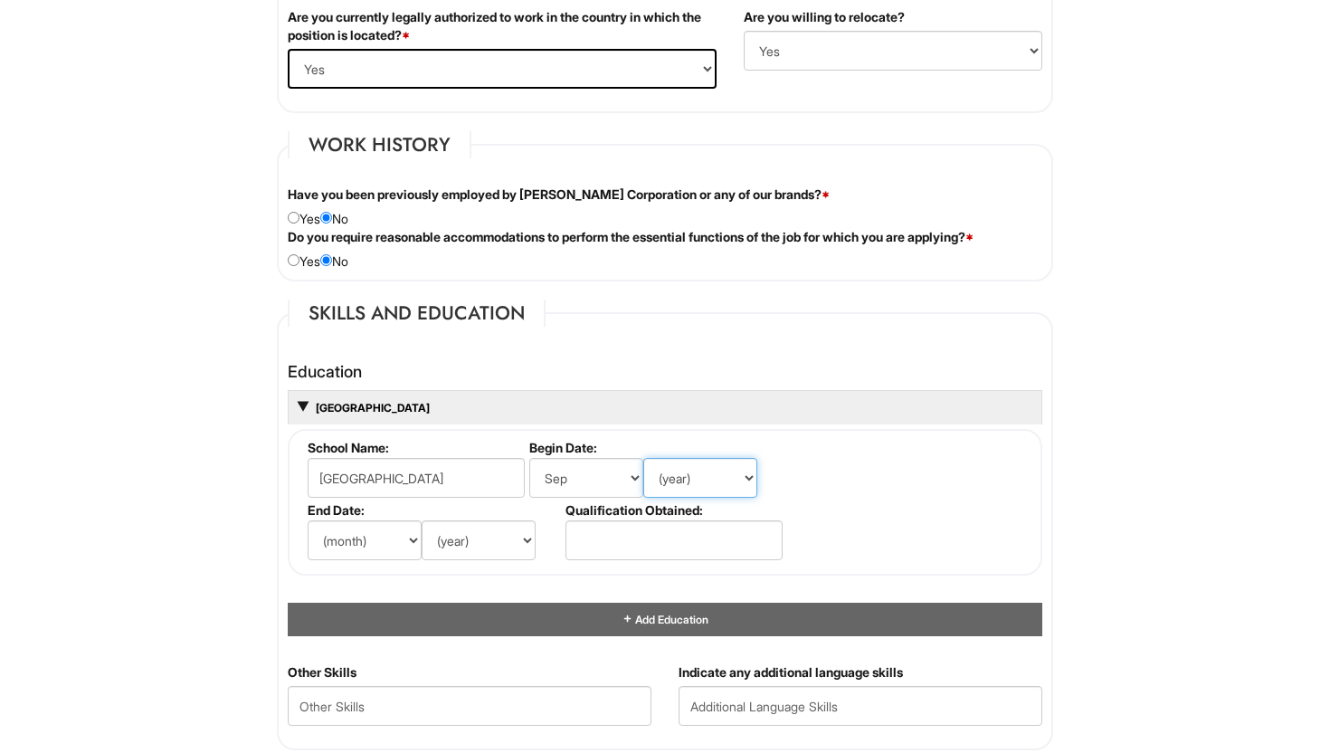
click at [717, 470] on select "(year) 2029 2028 2027 2026 2025 2024 2023 2022 2021 2020 2019 2018 2017 2016 20…" at bounding box center [701, 478] width 114 height 40
select select "2024"
click at [644, 458] on select "(year) 2029 2028 2027 2026 2025 2024 2023 2022 2021 2020 2019 2018 2017 2016 20…" at bounding box center [701, 478] width 114 height 40
click at [395, 536] on select "(month) Jan Feb Mar Apr May Jun [DATE] Aug Sep Oct Nov Dec" at bounding box center [365, 540] width 114 height 40
select select "9"
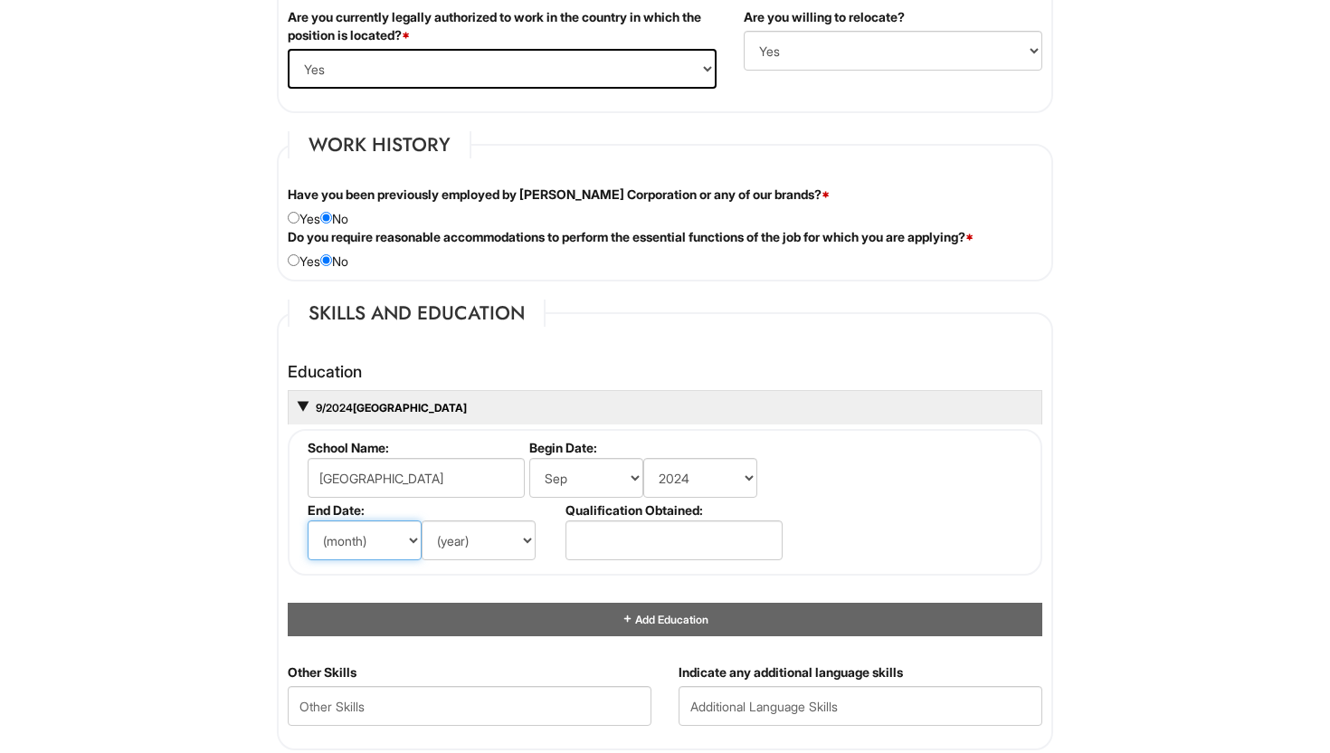
click at [308, 520] on select "(month) Jan Feb Mar Apr May Jun [DATE] Aug Sep Oct Nov Dec" at bounding box center [365, 540] width 114 height 40
click at [516, 529] on select "(year) 2029 2028 2027 2026 2025 2024 2023 2022 2021 2020 2019 2018 2017 2016 20…" at bounding box center [479, 540] width 114 height 40
select select "2027"
click at [422, 520] on select "(year) 2029 2028 2027 2026 2025 2024 2023 2022 2021 2020 2019 2018 2017 2016 20…" at bounding box center [479, 540] width 114 height 40
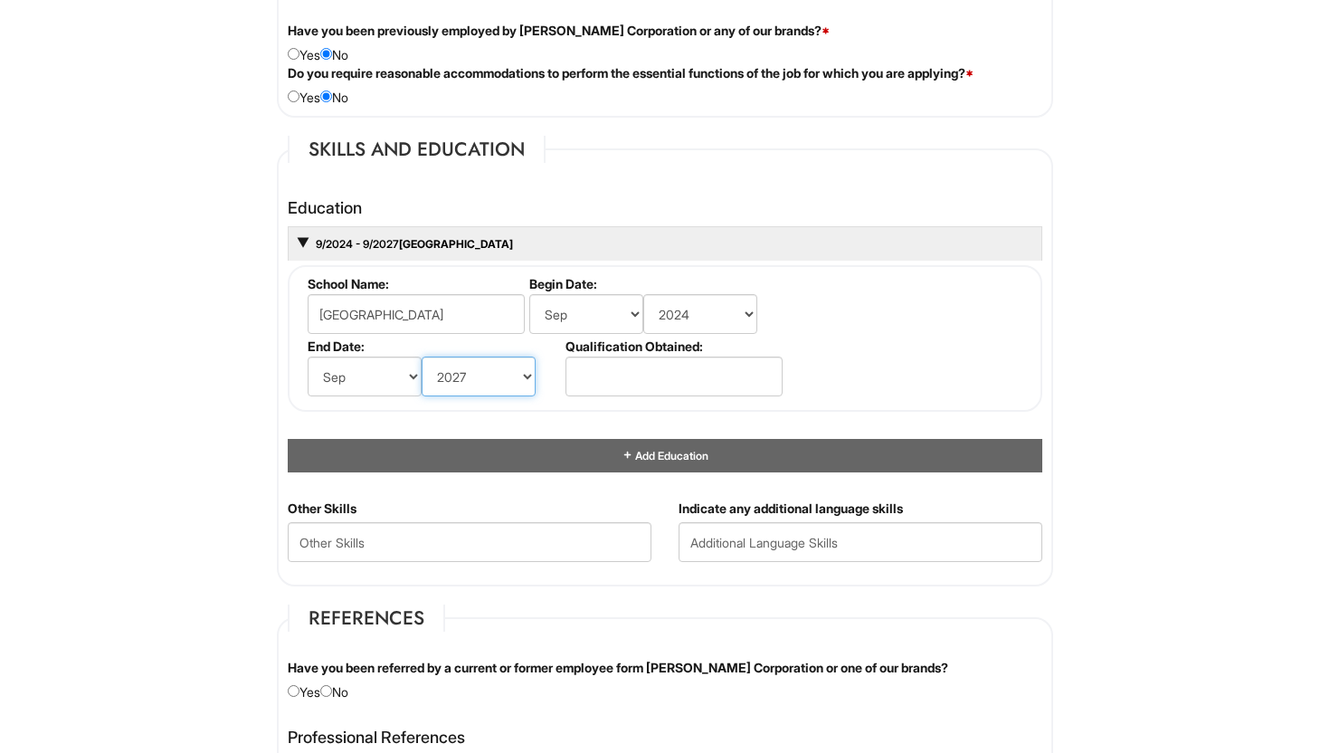
scroll to position [1555, 0]
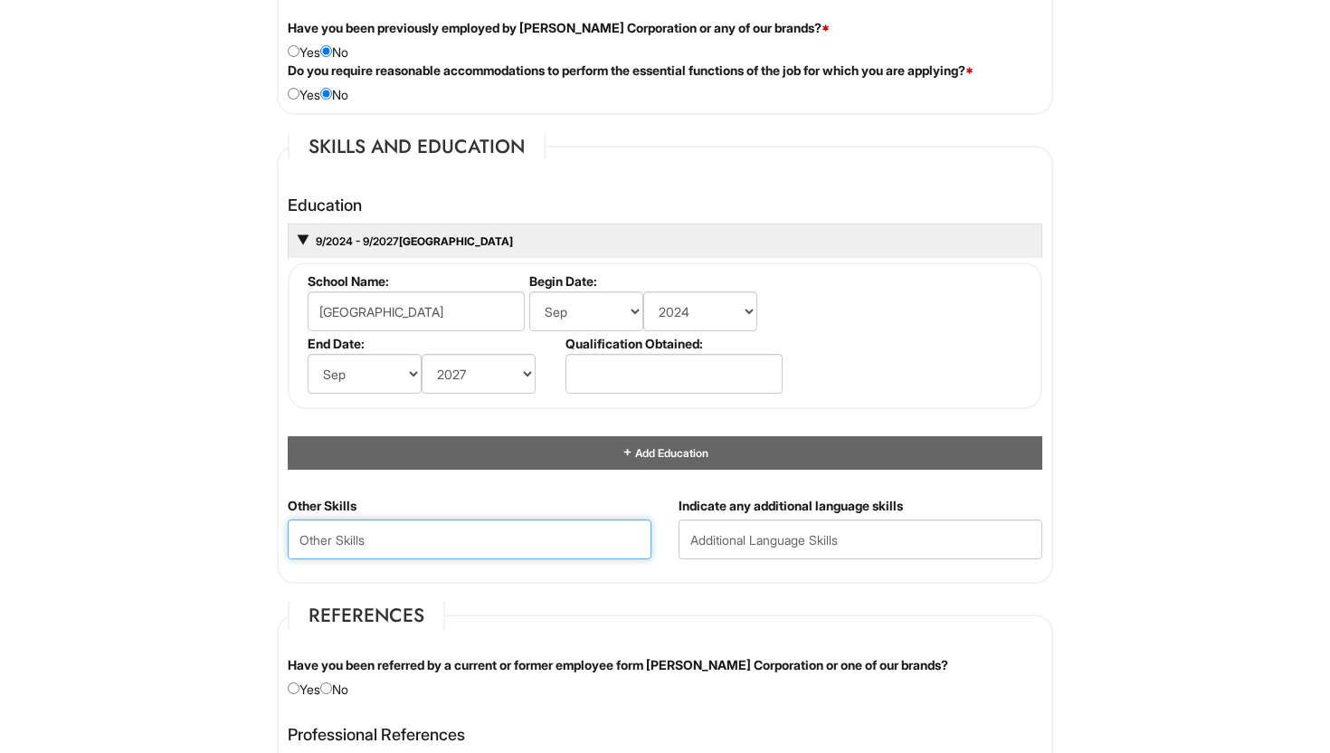
click at [568, 540] on Skills "text" at bounding box center [470, 540] width 364 height 40
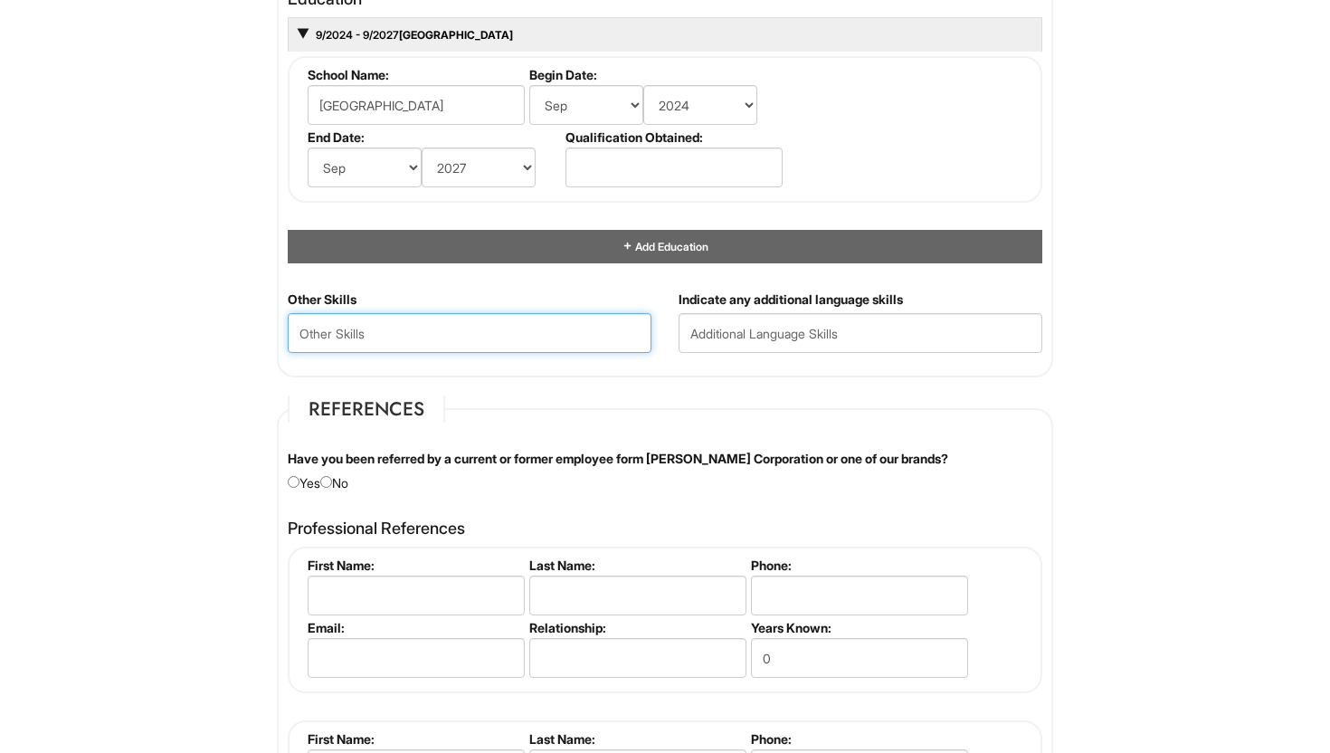
scroll to position [1765, 0]
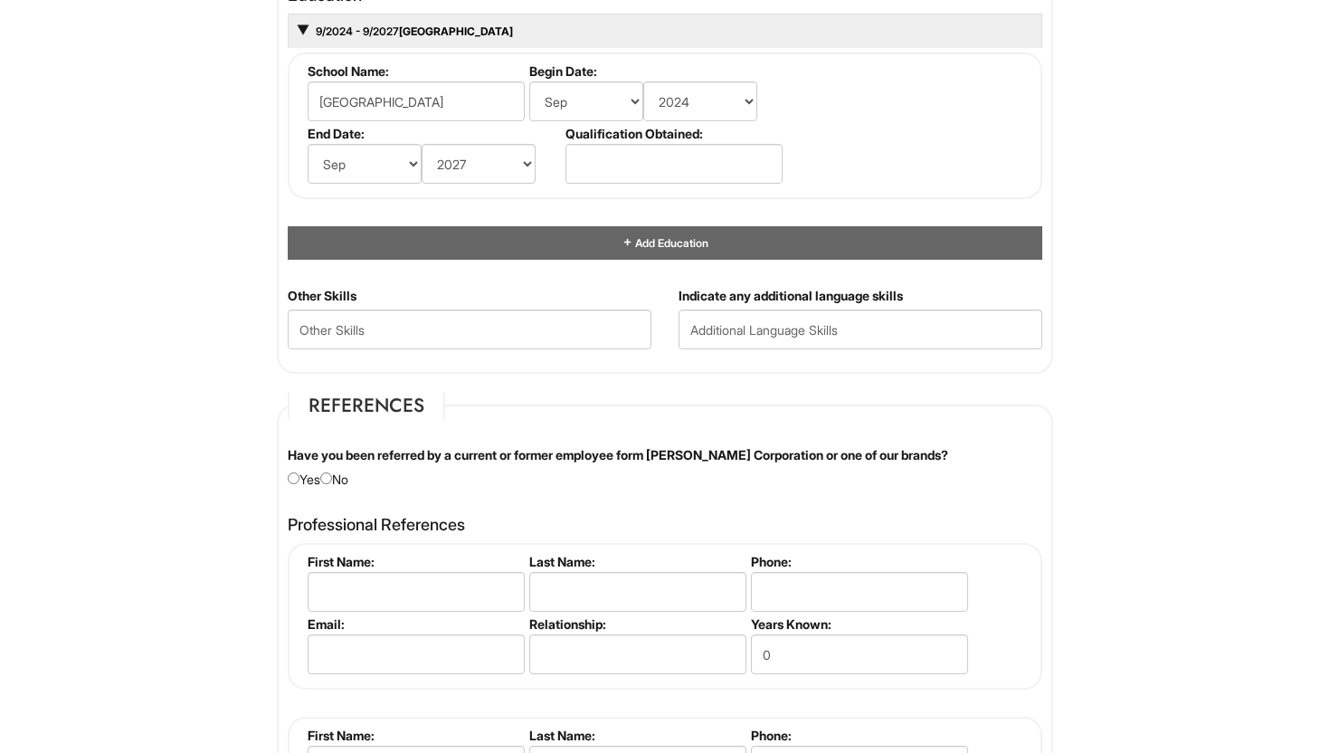
click at [341, 475] on div "Have you been referred by a current or former employee form [PERSON_NAME] Corpo…" at bounding box center [665, 467] width 782 height 43
click at [332, 478] on input "radio" at bounding box center [326, 478] width 12 height 12
radio input "true"
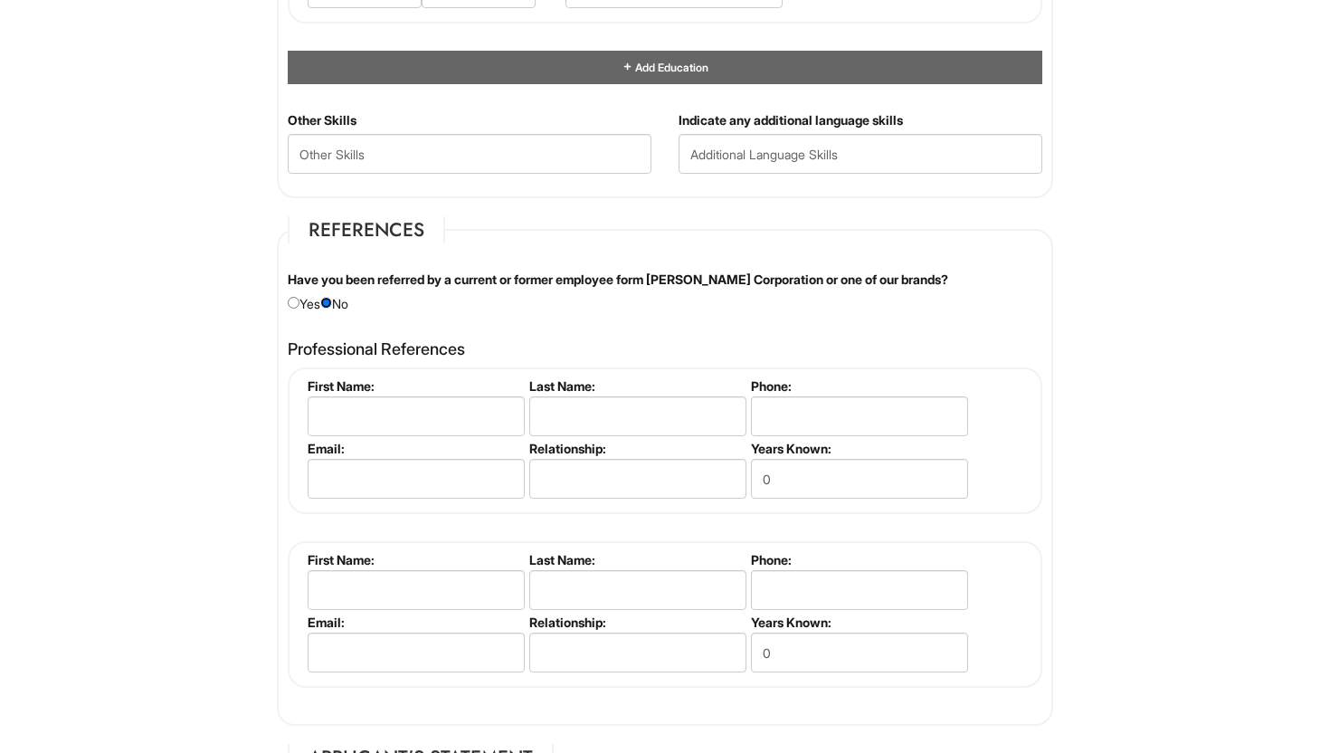
scroll to position [1944, 0]
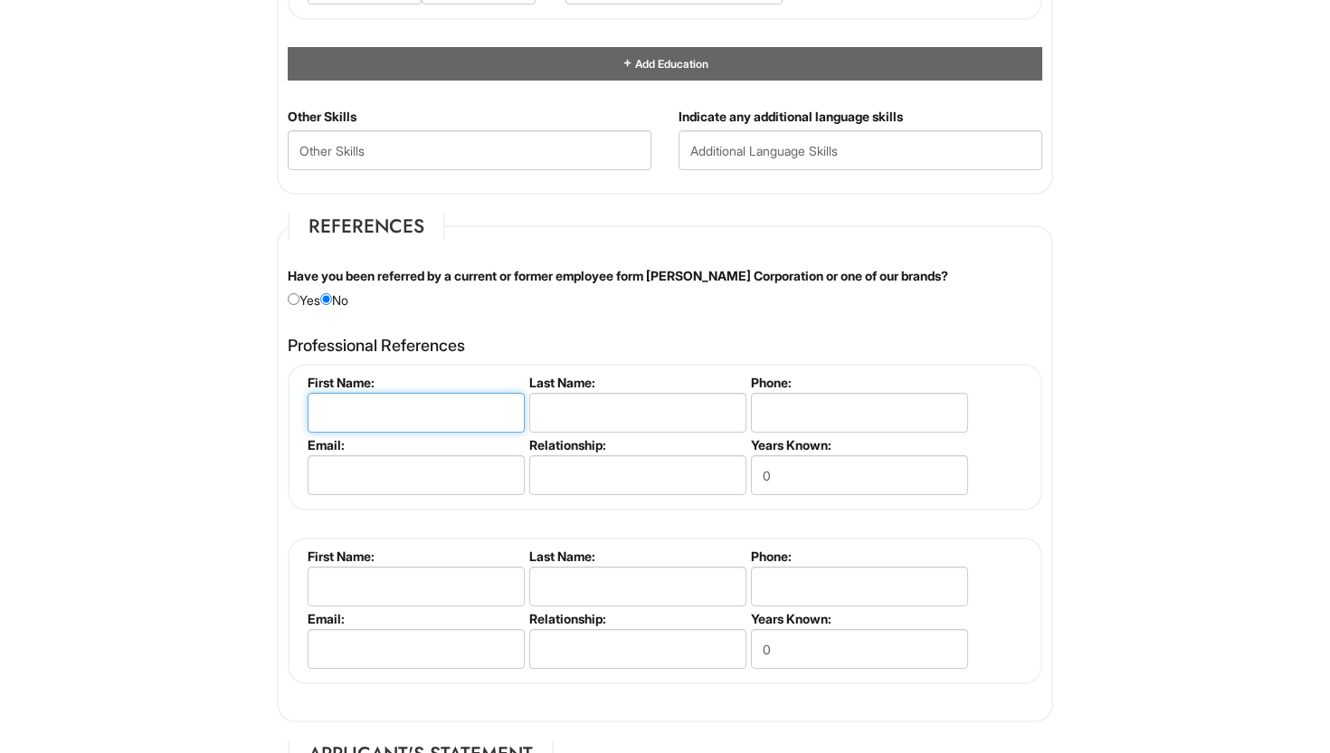
click at [359, 420] on input "text" at bounding box center [416, 413] width 217 height 40
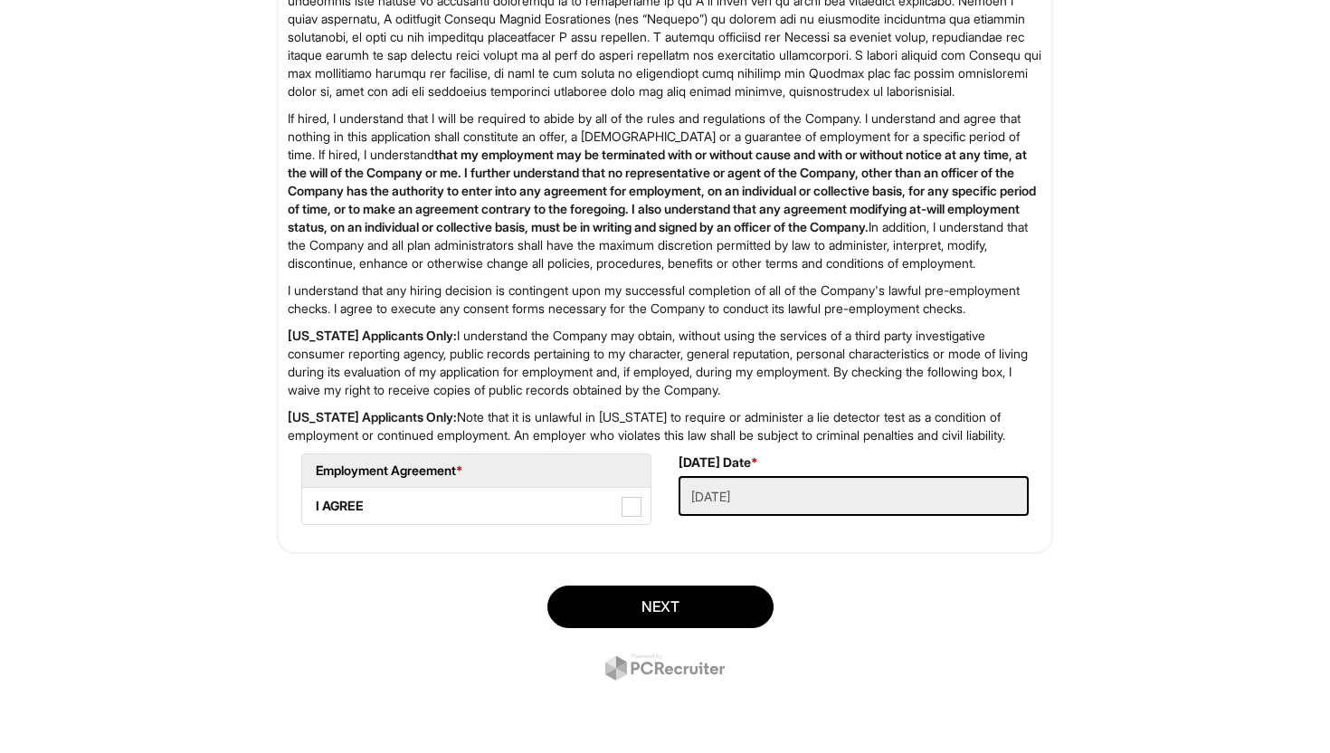
scroll to position [2855, 0]
click at [644, 513] on label "I AGREE" at bounding box center [476, 506] width 348 height 36
click at [314, 503] on AGREE "I AGREE" at bounding box center [308, 497] width 12 height 12
checkbox AGREE "true"
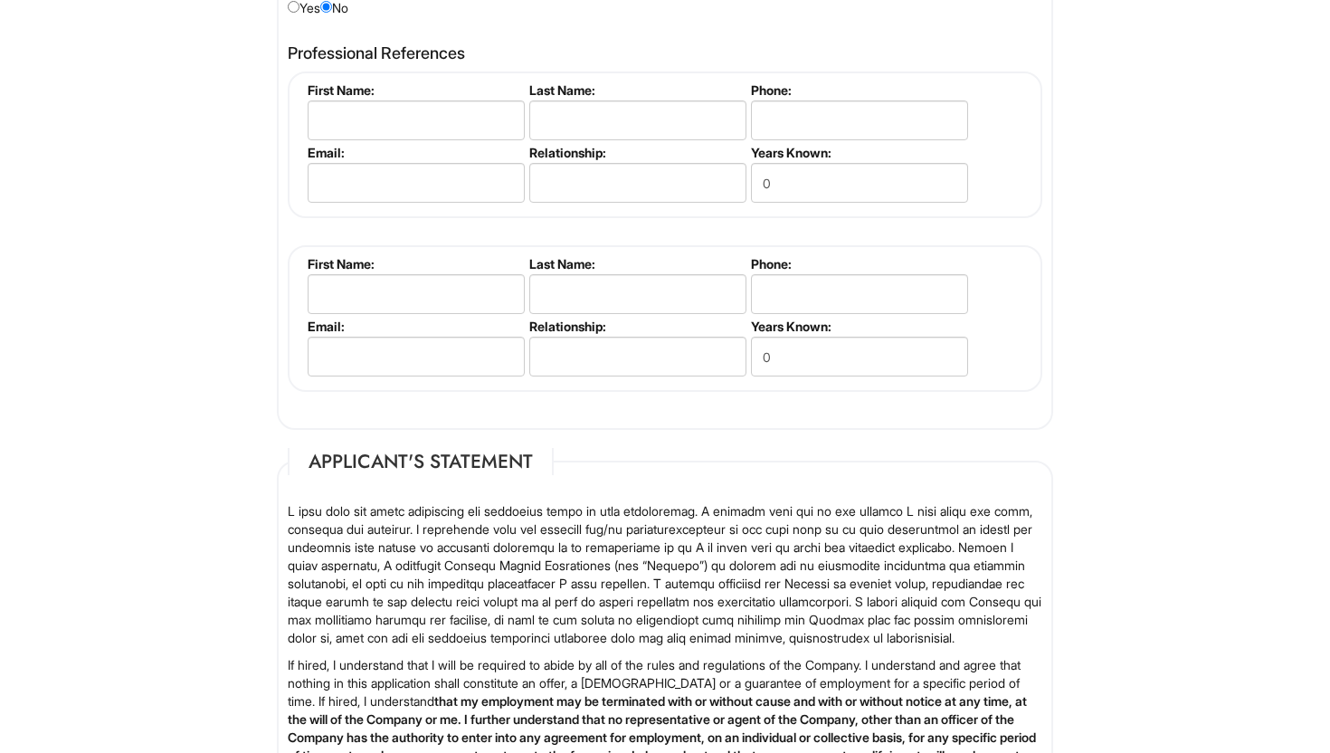
scroll to position [2235, 0]
click at [416, 128] on input "text" at bounding box center [416, 122] width 217 height 40
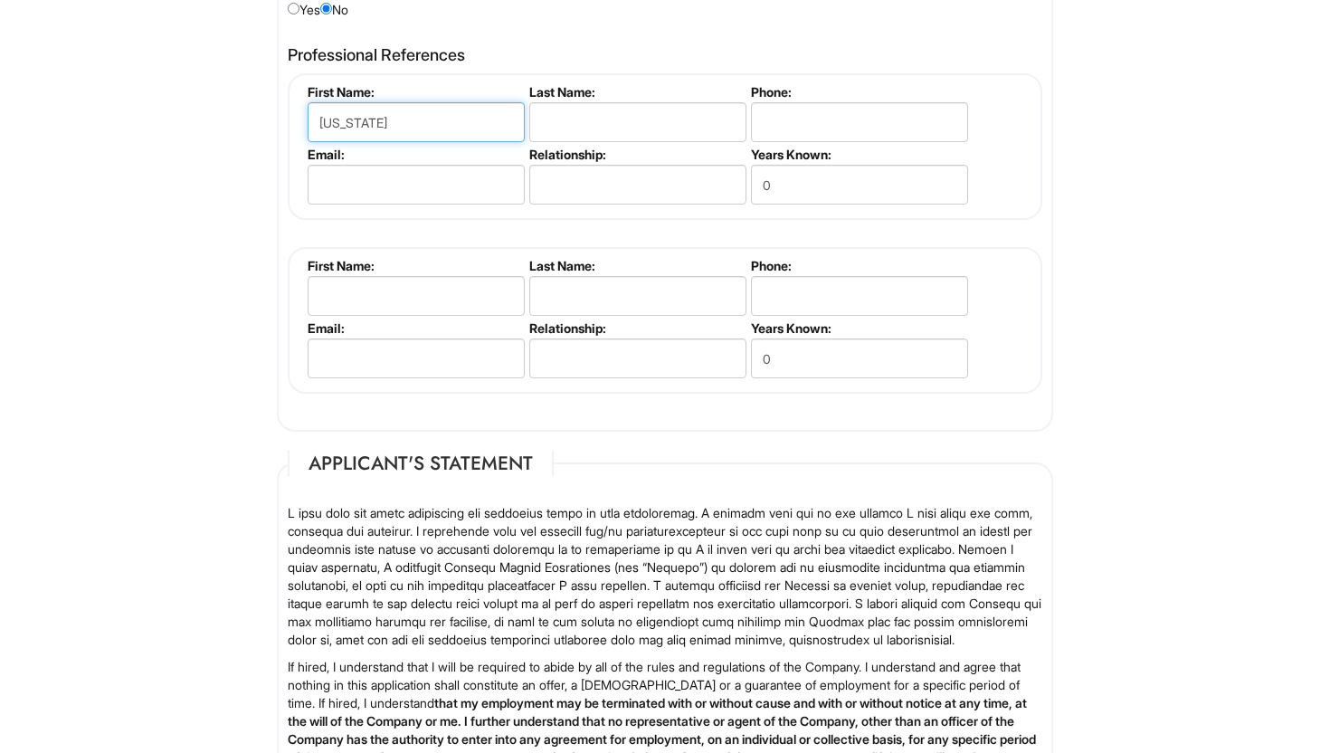
type input "[US_STATE]"
click at [568, 117] on input "text" at bounding box center [637, 122] width 217 height 40
type input "Les"
click at [770, 123] on input "tel" at bounding box center [859, 122] width 217 height 40
type input "a"
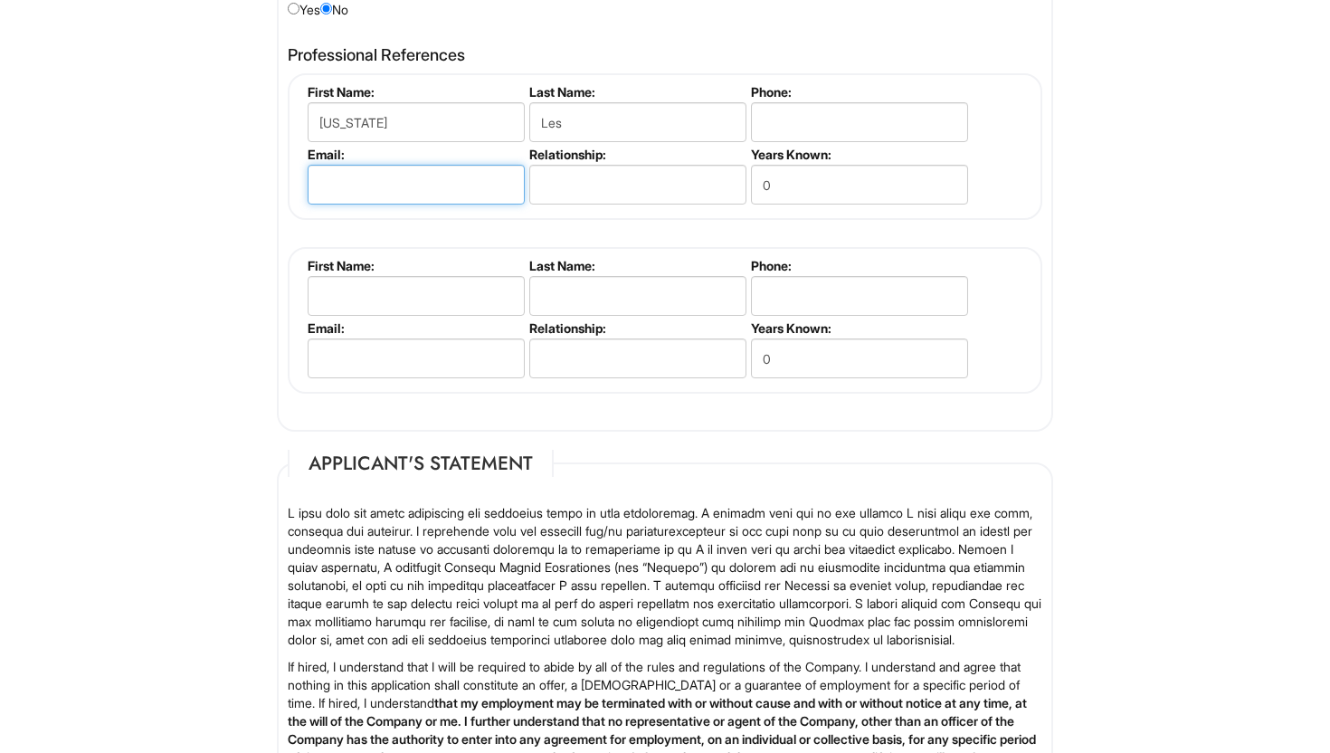
click at [493, 188] on input "email" at bounding box center [416, 185] width 217 height 40
click at [590, 186] on input "text" at bounding box center [637, 185] width 217 height 40
click at [781, 185] on input "0" at bounding box center [859, 185] width 217 height 40
type input "3"
click at [560, 193] on input "text" at bounding box center [637, 185] width 217 height 40
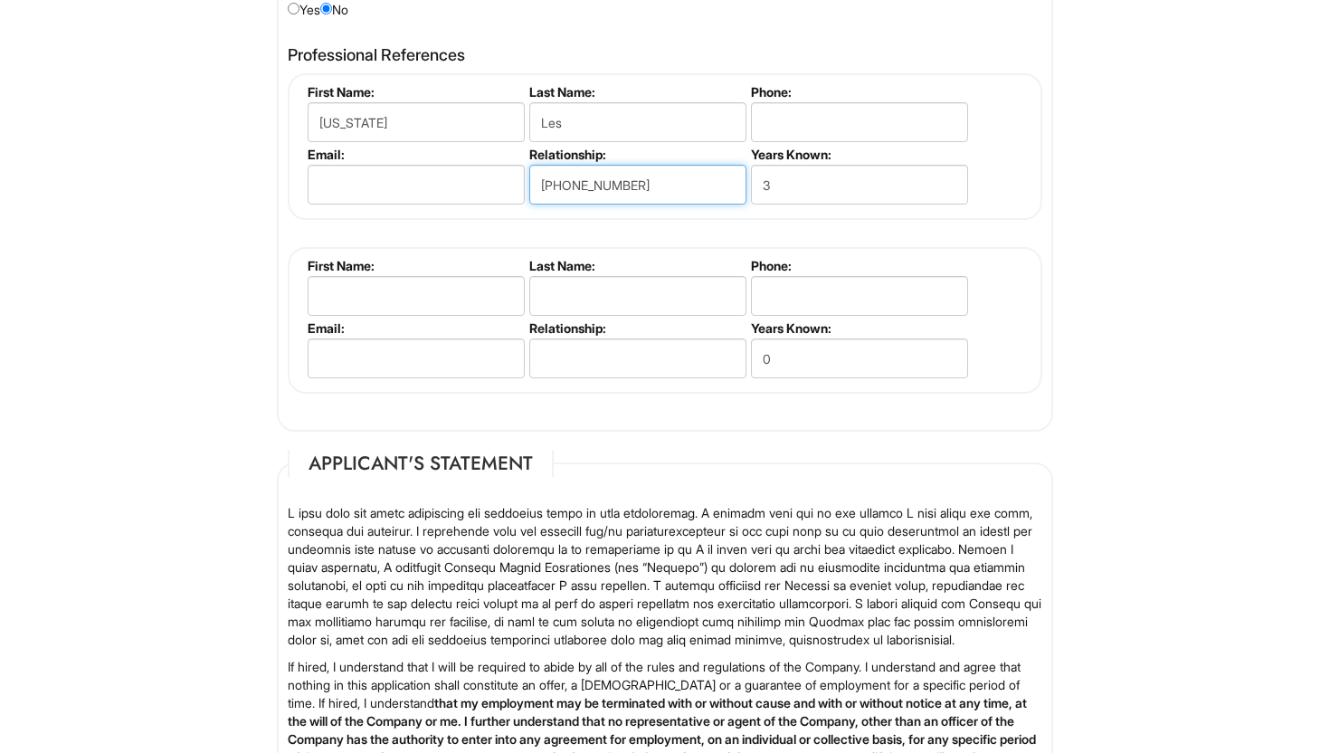
type input "[PHONE_NUMBER]"
click at [712, 243] on div "[US_STATE] Les First Name: [US_STATE] Last Name: Les Phone: Email: Relationship…" at bounding box center [665, 233] width 755 height 320
drag, startPoint x: 701, startPoint y: 186, endPoint x: 535, endPoint y: 180, distance: 165.7
click at [535, 180] on input "[PHONE_NUMBER]" at bounding box center [637, 185] width 217 height 40
click at [779, 111] on input "tel" at bounding box center [859, 122] width 217 height 40
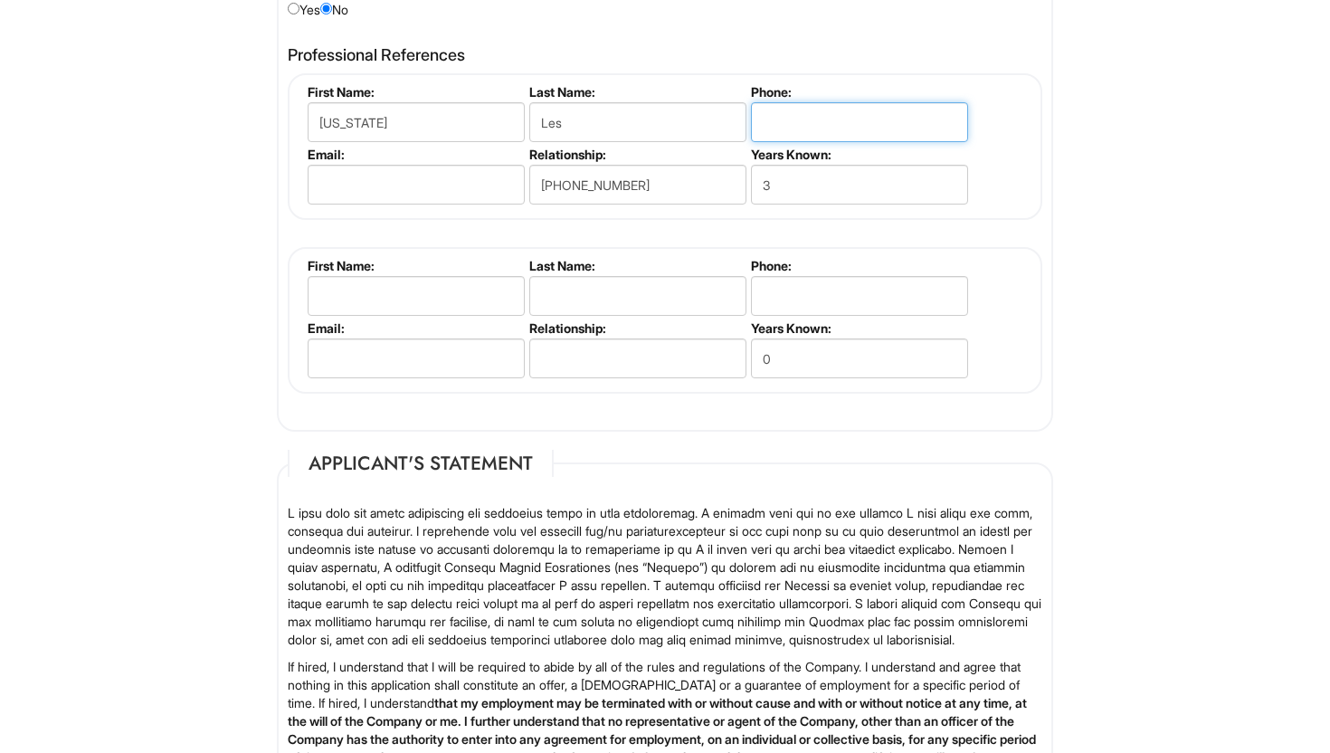
paste input "[PHONE_NUMBER]"
type input "[PHONE_NUMBER]"
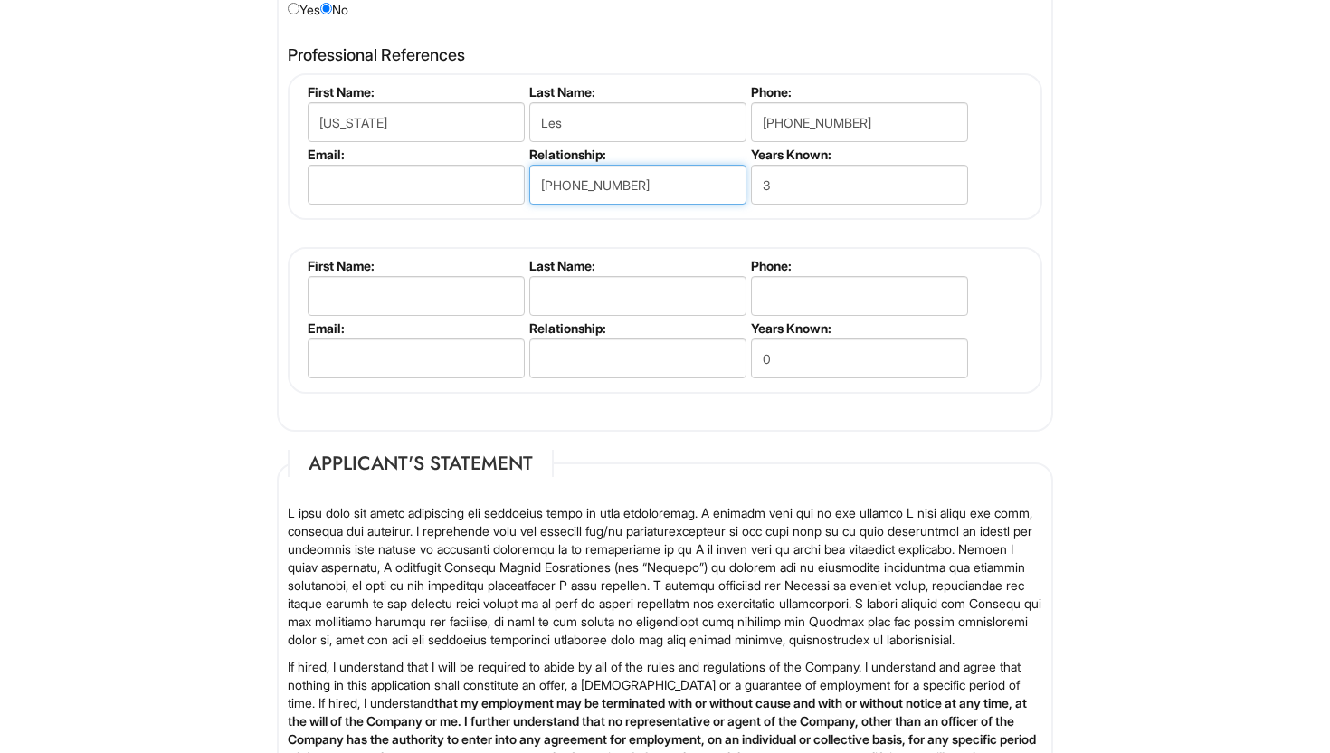
click at [696, 176] on input "[PHONE_NUMBER]" at bounding box center [637, 185] width 217 height 40
type input "Former Employer"
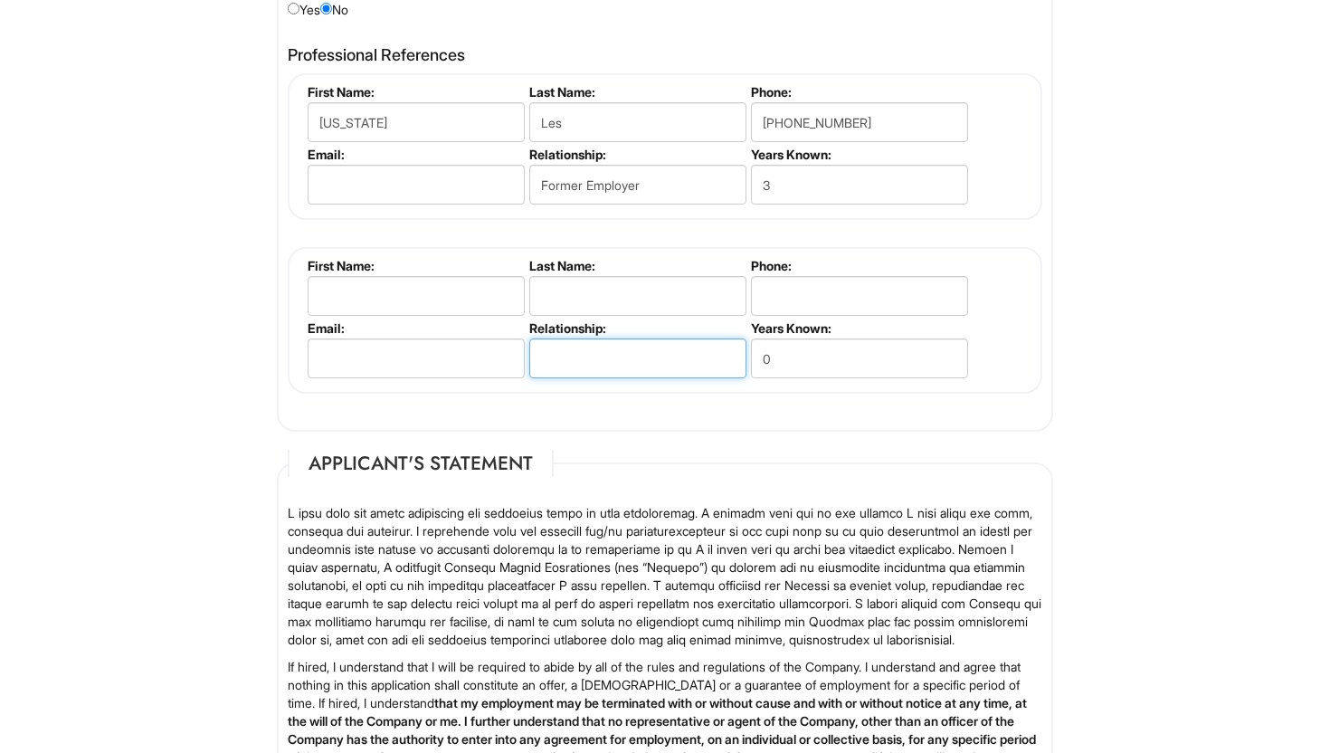
click at [649, 363] on input "text" at bounding box center [637, 359] width 217 height 40
type input "Internship Supervisor"
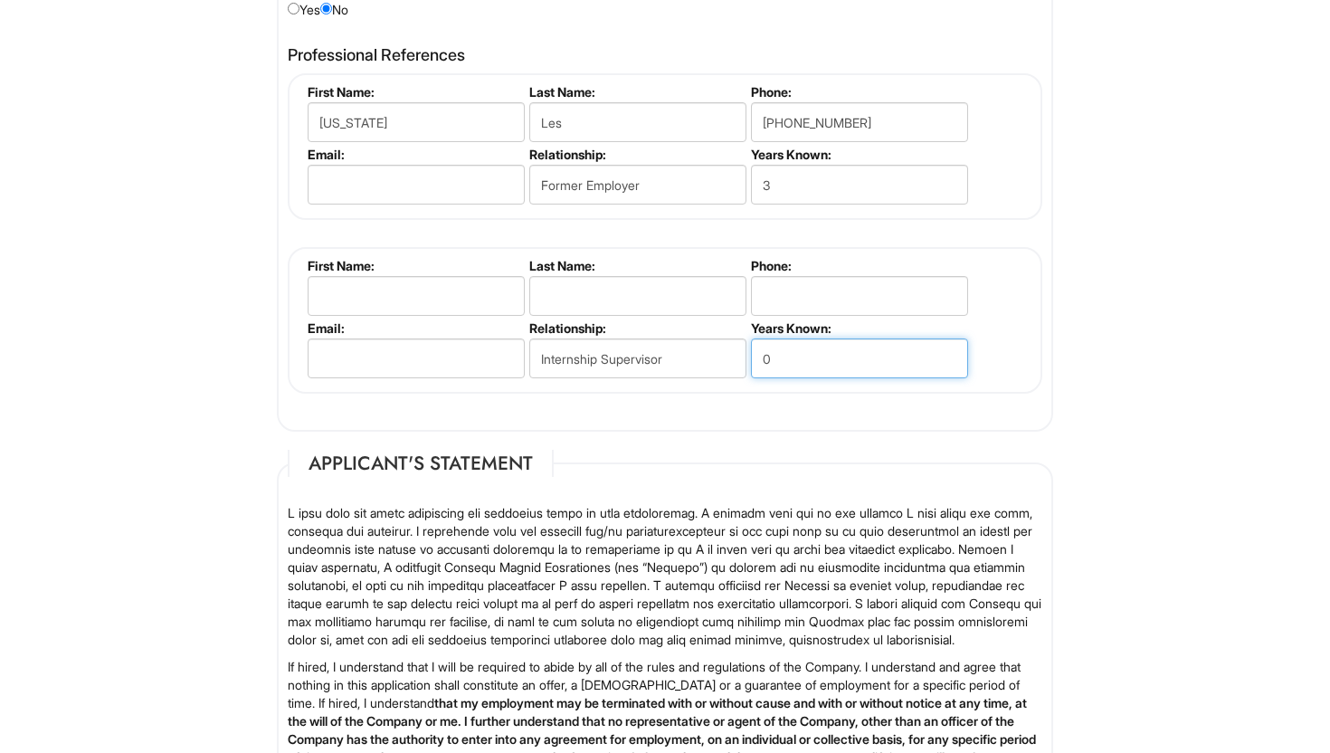
click at [817, 358] on input "0" at bounding box center [859, 359] width 217 height 40
type input "0"
type input "1"
click at [431, 297] on input "text" at bounding box center [416, 296] width 217 height 40
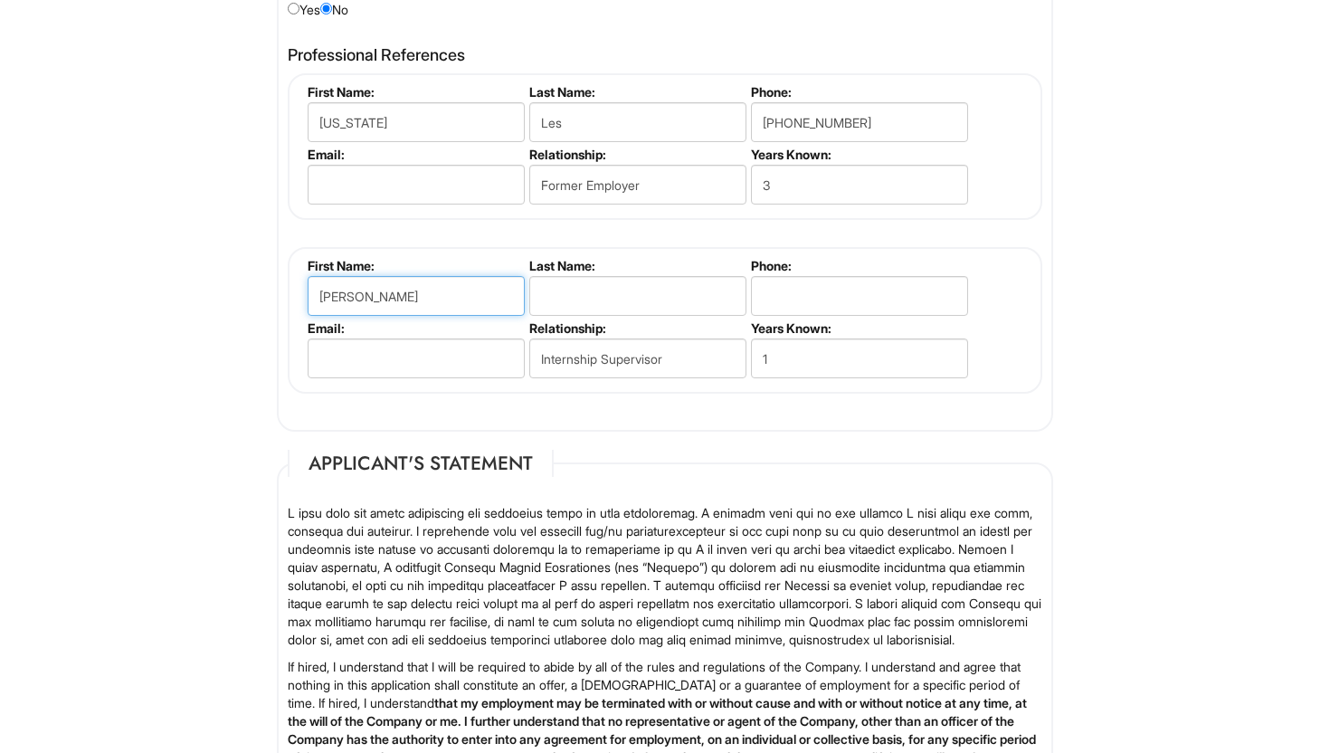
type input "[PERSON_NAME]"
click at [561, 287] on input "text" at bounding box center [637, 296] width 217 height 40
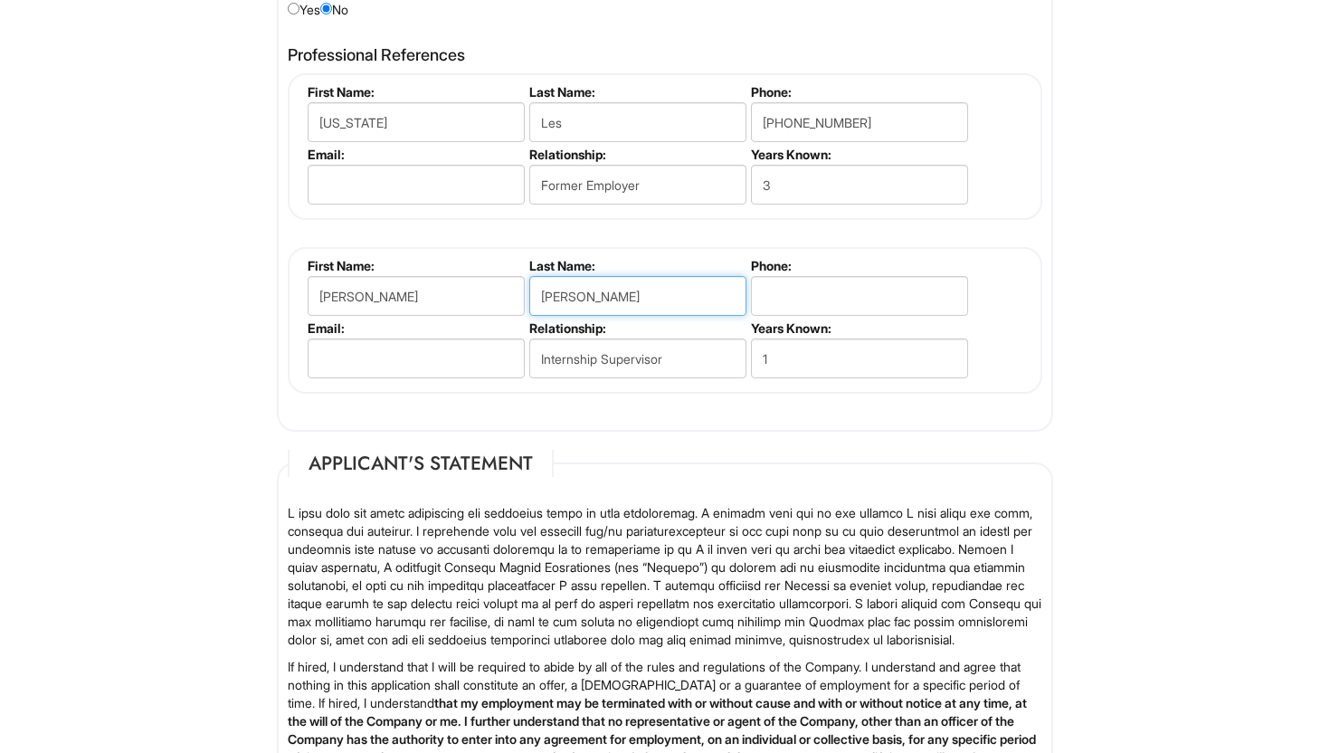
type input "[PERSON_NAME]"
click at [806, 283] on input "tel" at bounding box center [859, 296] width 217 height 40
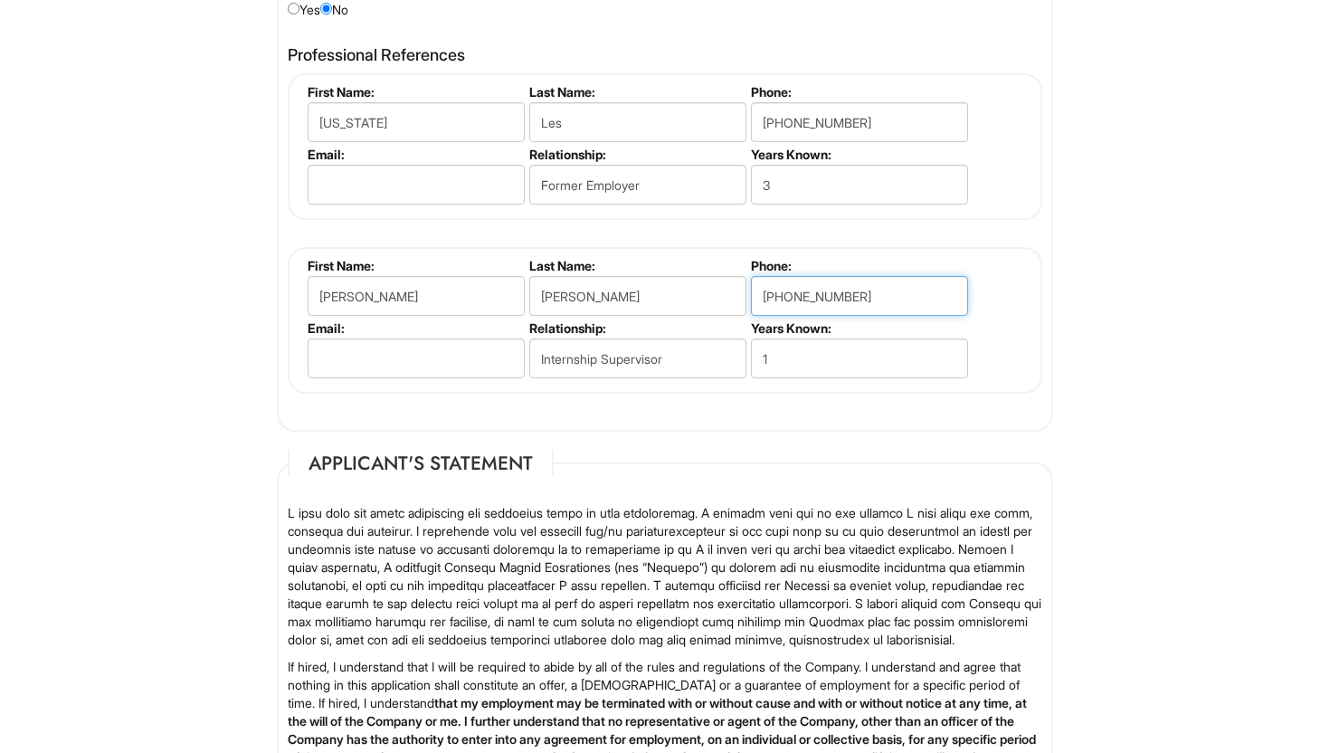
type input "[PHONE_NUMBER]"
click at [413, 358] on input "email" at bounding box center [416, 359] width 217 height 40
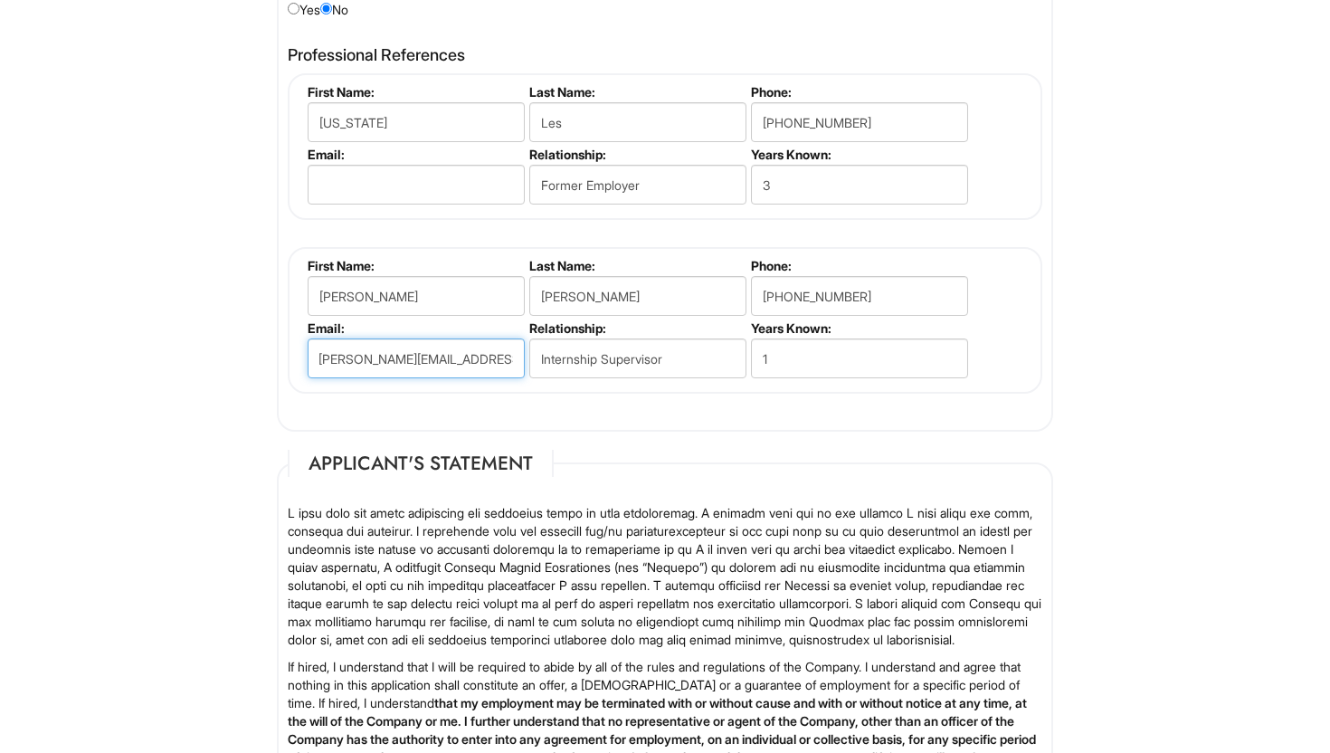
scroll to position [0, 20]
type input "[PERSON_NAME][EMAIL_ADDRESS][DOMAIN_NAME]"
click at [370, 451] on legend "Applicant's Statement" at bounding box center [421, 463] width 266 height 27
